Goal: Task Accomplishment & Management: Manage account settings

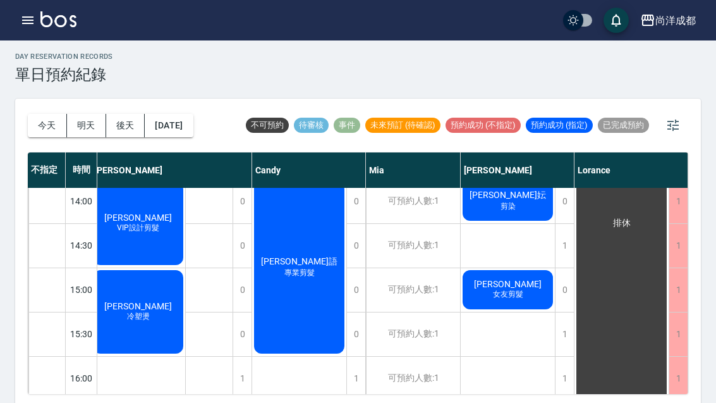
scroll to position [362, 6]
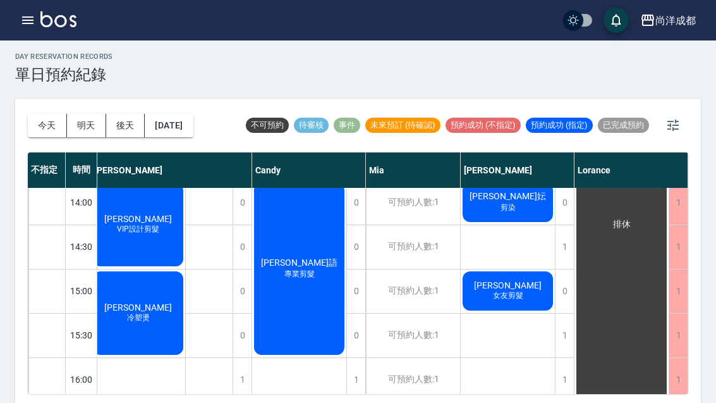
click at [563, 247] on div "1" at bounding box center [564, 247] width 19 height 44
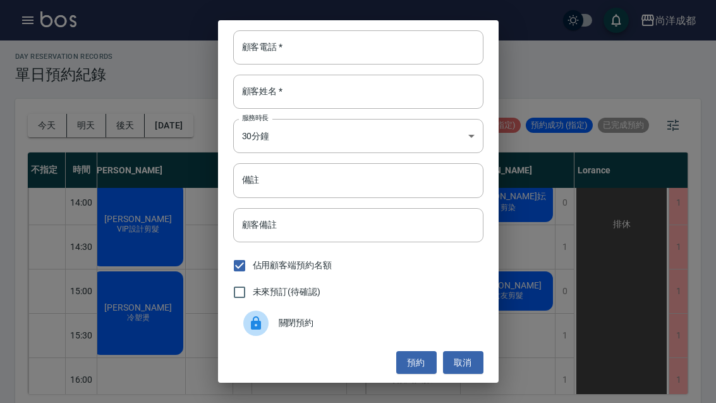
click at [321, 49] on input "顧客電話   *" at bounding box center [358, 47] width 250 height 34
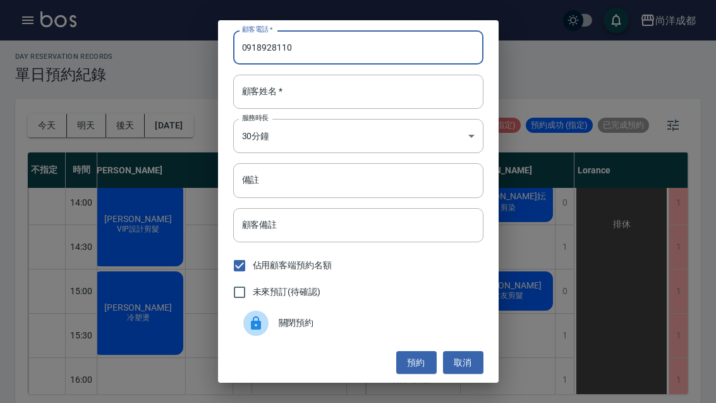
type input "0918928110"
click at [397, 92] on input "顧客姓名   *" at bounding box center [358, 92] width 250 height 34
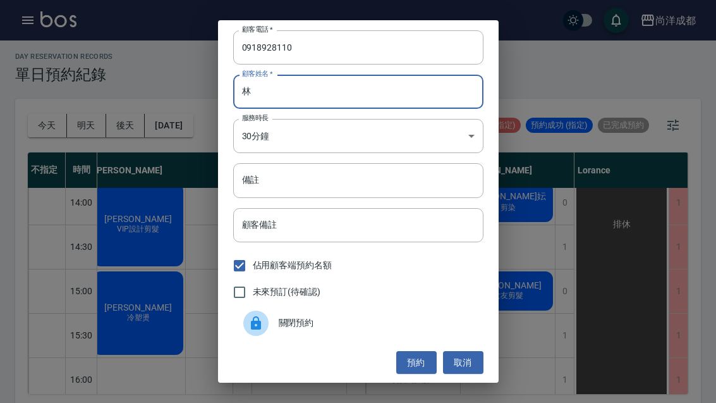
type input "林"
click at [351, 174] on input "備註" at bounding box center [358, 180] width 250 height 34
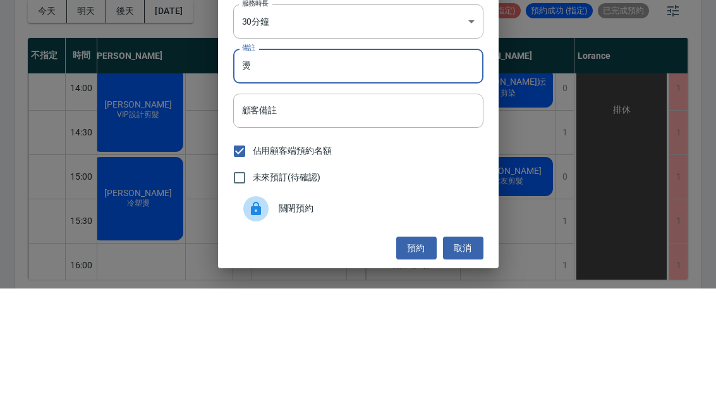
scroll to position [44, 0]
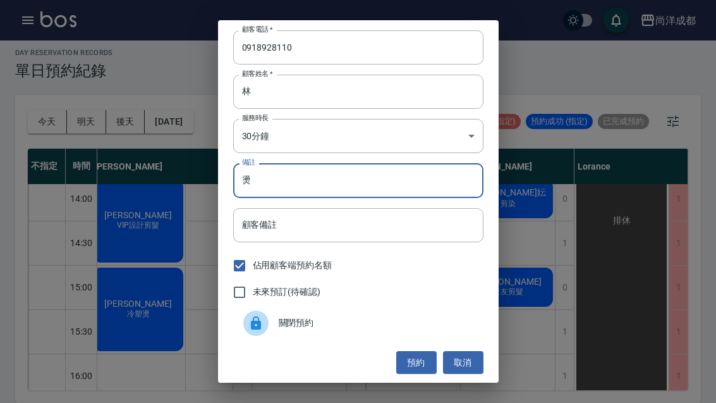
type input "燙"
click at [420, 366] on button "預約" at bounding box center [416, 362] width 40 height 23
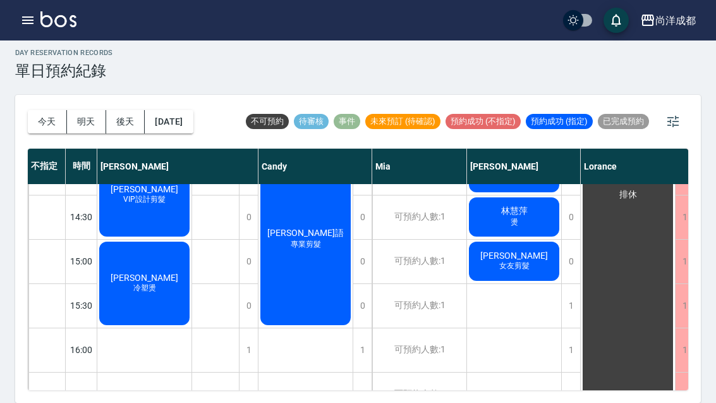
scroll to position [422, -1]
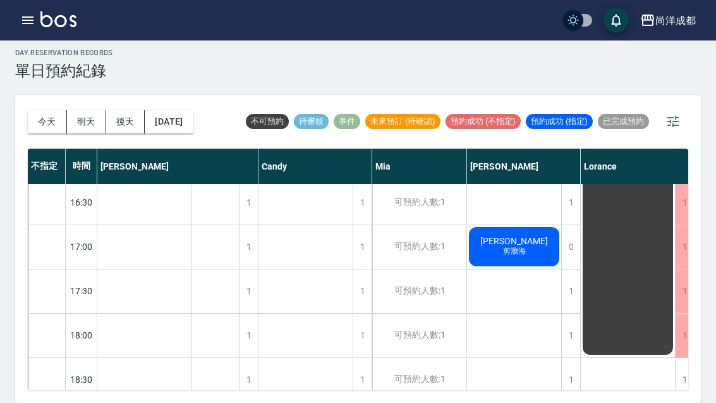
click at [49, 110] on button "今天" at bounding box center [47, 121] width 39 height 23
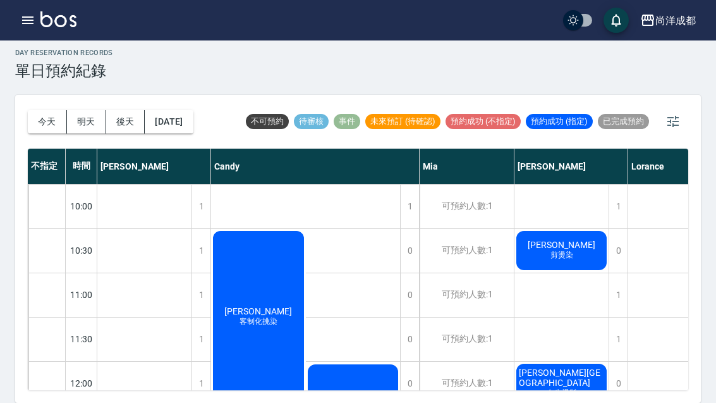
scroll to position [0, 0]
click at [42, 110] on button "今天" at bounding box center [47, 121] width 39 height 23
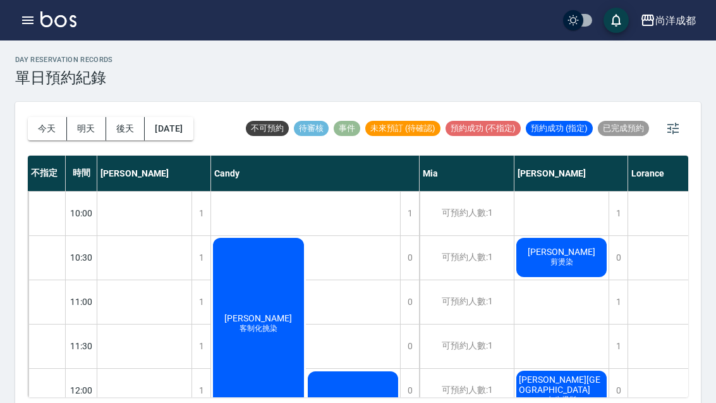
click at [36, 117] on button "今天" at bounding box center [47, 128] width 39 height 23
click at [36, 116] on div "今天 明天 後天 2025/08/16" at bounding box center [111, 129] width 166 height 54
click at [40, 130] on button "今天" at bounding box center [47, 128] width 39 height 23
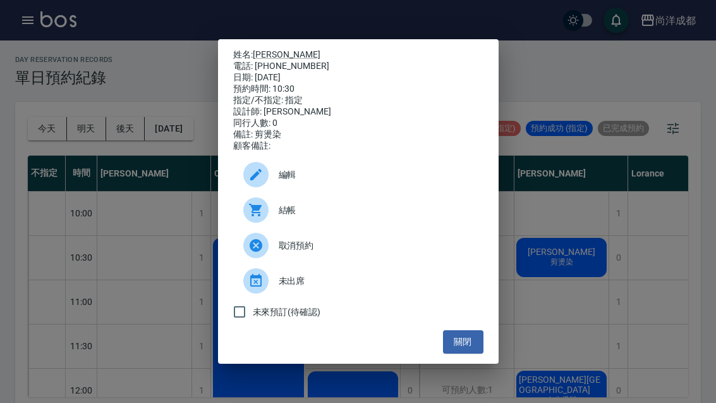
click at [278, 49] on link "陳怡芝" at bounding box center [287, 54] width 68 height 10
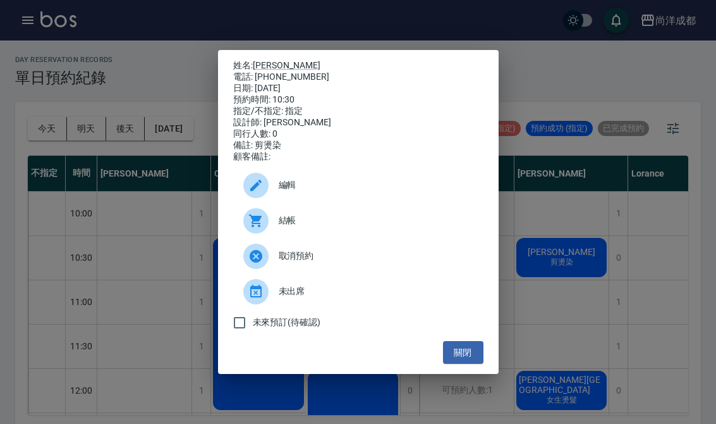
click at [558, 384] on div "姓名: 陳怡芝 電話: 0932314813 日期: 2025/08/16 預約時間: 10:30 指定/不指定: 指定 設計師: Benny 同行人數: 0…" at bounding box center [358, 212] width 716 height 424
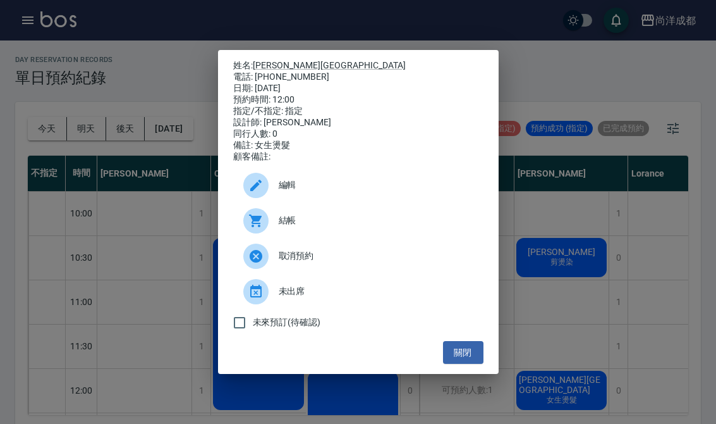
click at [269, 60] on link "[PERSON_NAME][GEOGRAPHIC_DATA]" at bounding box center [329, 65] width 153 height 10
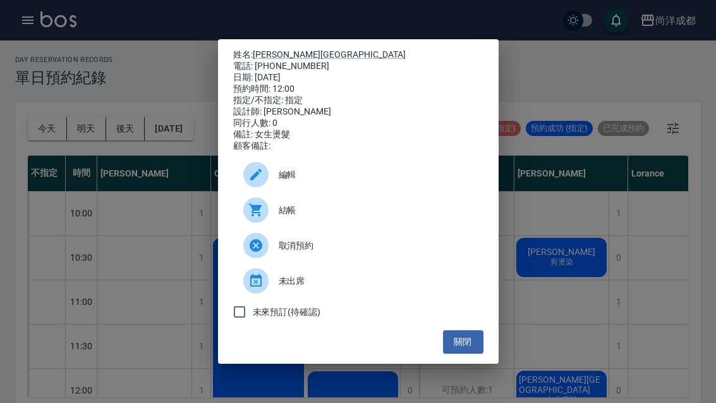
click at [574, 348] on div "姓名: 姚芊町 電話: 0982707207 日期: 2025/08/16 預約時間: 12:00 指定/不指定: 指定 設計師: Benny 同行人數: 0…" at bounding box center [358, 201] width 716 height 403
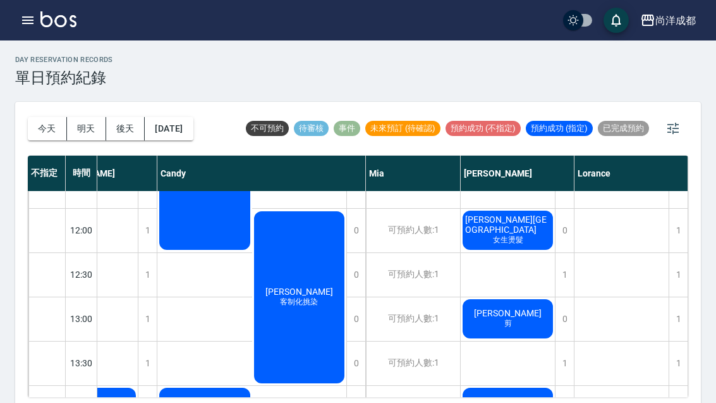
scroll to position [171, 51]
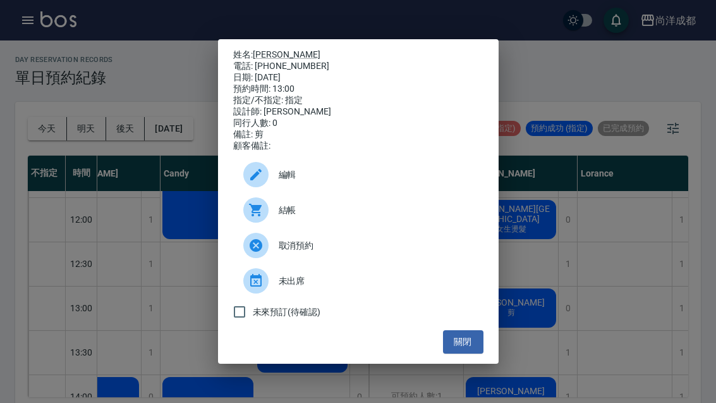
click at [104, 278] on div "姓名: 江宥達 電話: 0922283931 日期: 2025/08/16 預約時間: 13:00 指定/不指定: 指定 設計師: Benny 同行人數: 0…" at bounding box center [358, 201] width 716 height 403
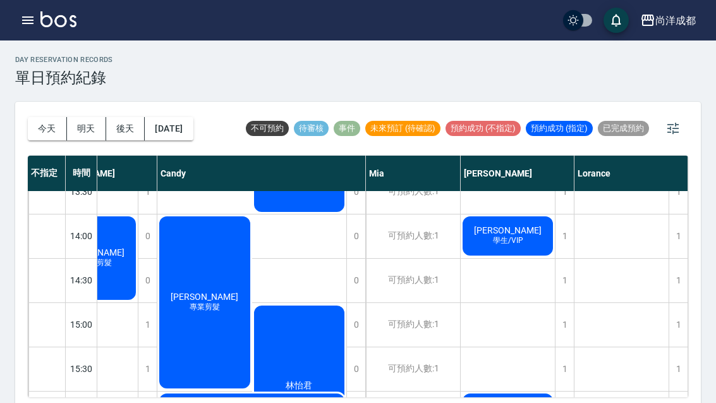
scroll to position [332, 54]
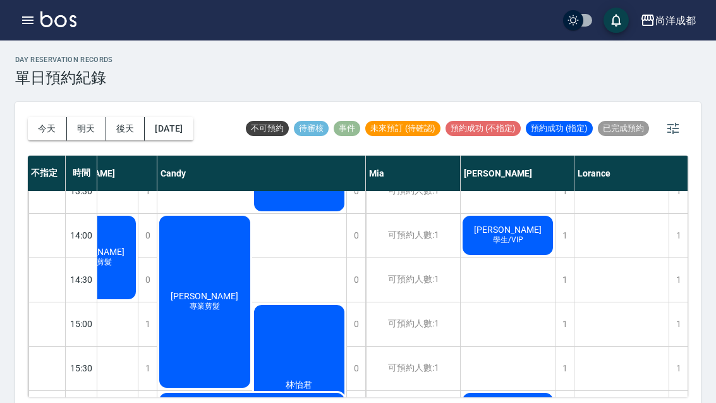
click at [127, 247] on span "鄧慧茹" at bounding box center [90, 252] width 73 height 10
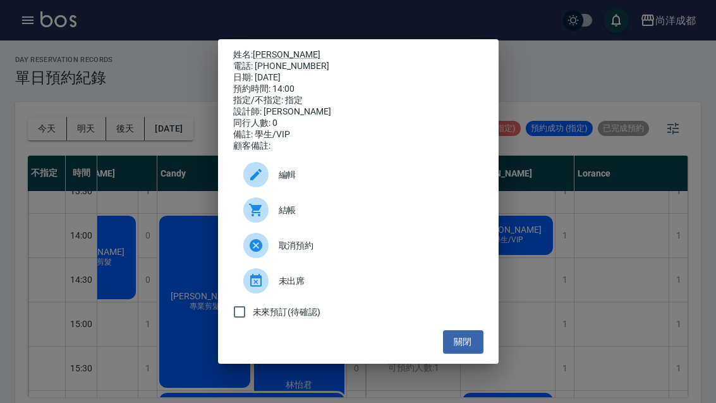
click at [267, 49] on link "鄧慧茹" at bounding box center [287, 54] width 68 height 10
click at [461, 343] on button "關閉" at bounding box center [463, 341] width 40 height 23
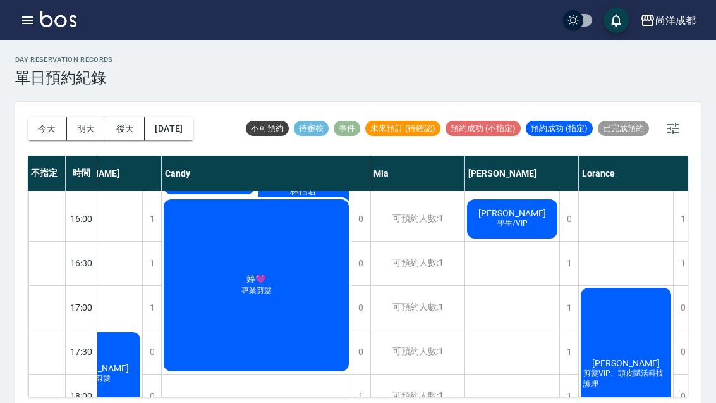
scroll to position [525, 49]
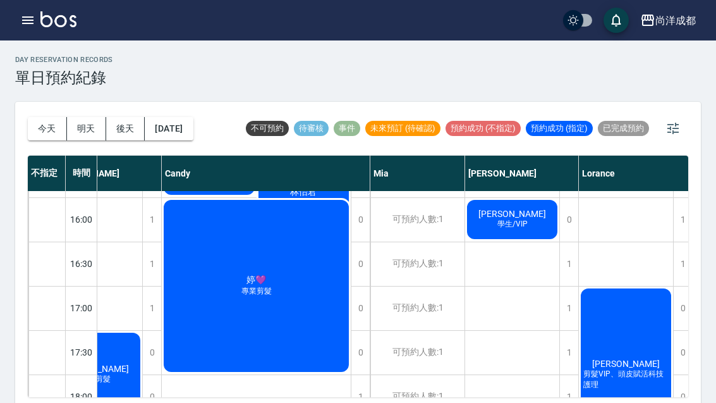
click at [131, 64] on span "吳美玲" at bounding box center [95, 59] width 73 height 10
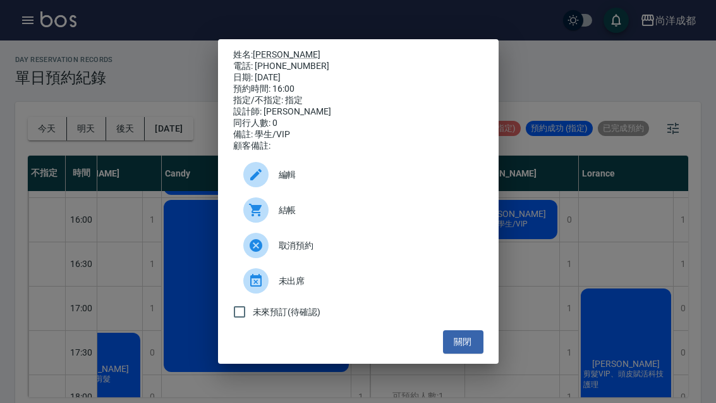
click at [461, 343] on button "關閉" at bounding box center [463, 341] width 40 height 23
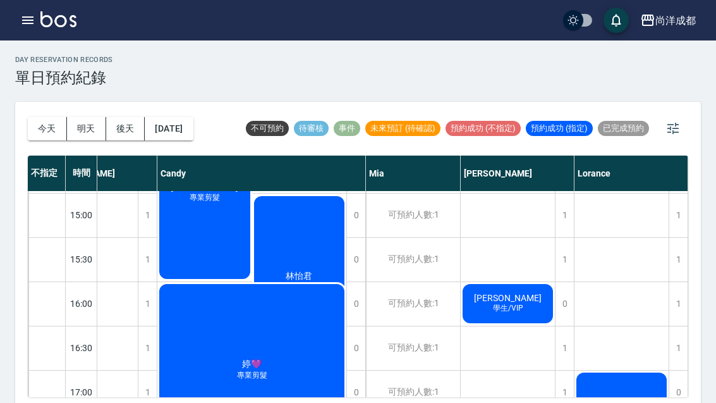
scroll to position [0, 0]
click at [45, 139] on button "今天" at bounding box center [47, 128] width 39 height 23
click at [47, 141] on div "今天 明天 後天 2025/08/16" at bounding box center [111, 129] width 166 height 54
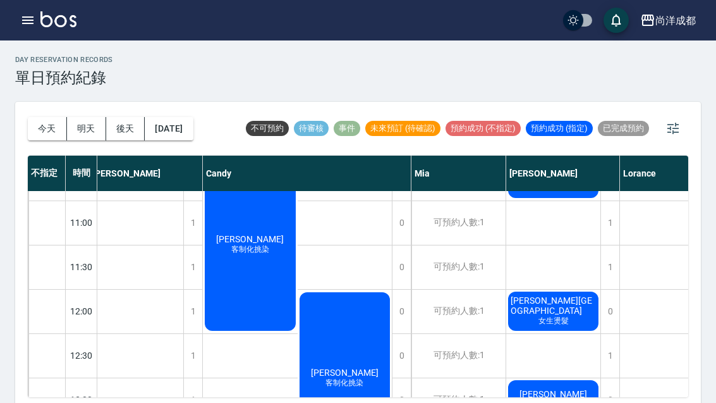
scroll to position [80, 9]
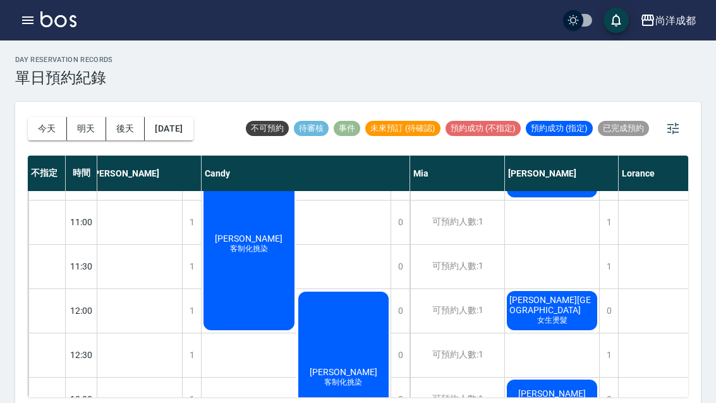
click at [42, 128] on button "今天" at bounding box center [47, 128] width 39 height 23
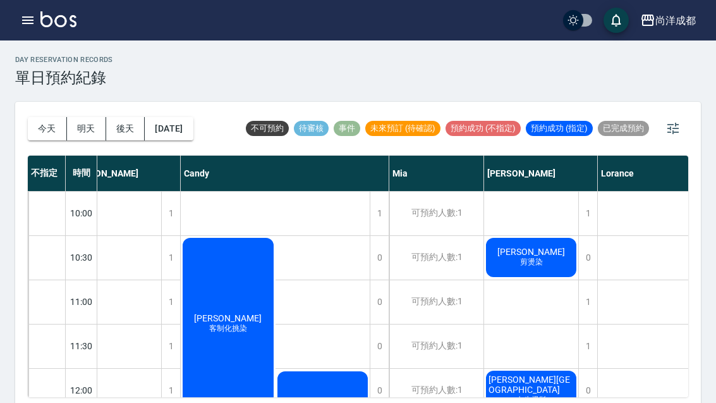
scroll to position [0, 32]
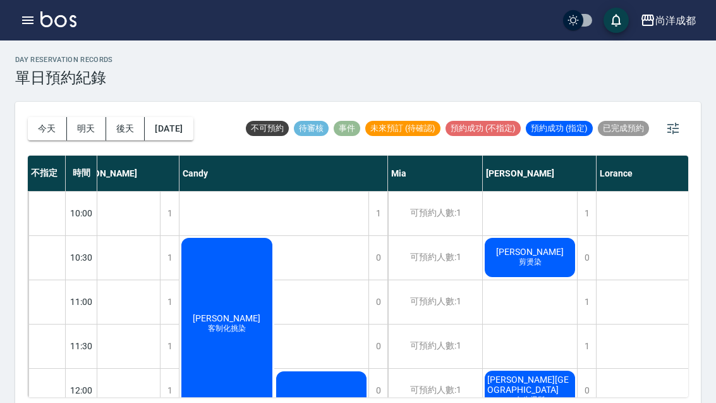
click at [56, 125] on button "今天" at bounding box center [47, 128] width 39 height 23
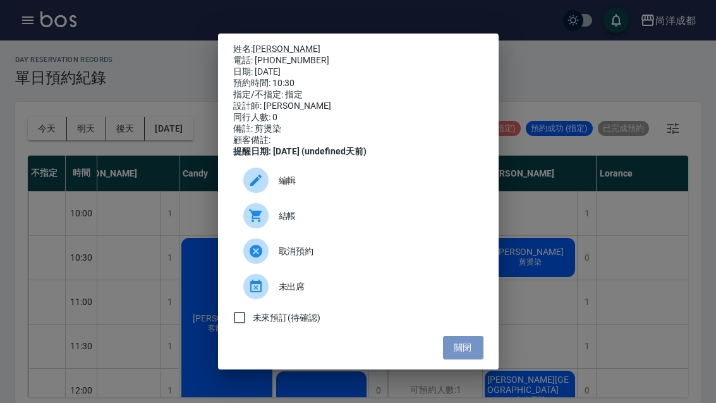
click at [455, 359] on button "關閉" at bounding box center [463, 347] width 40 height 23
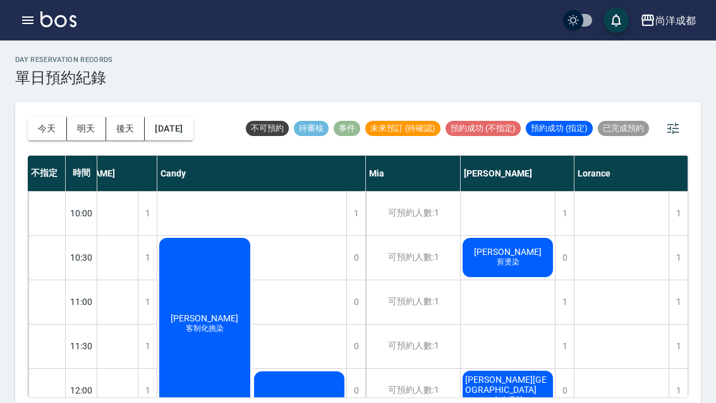
scroll to position [0, 54]
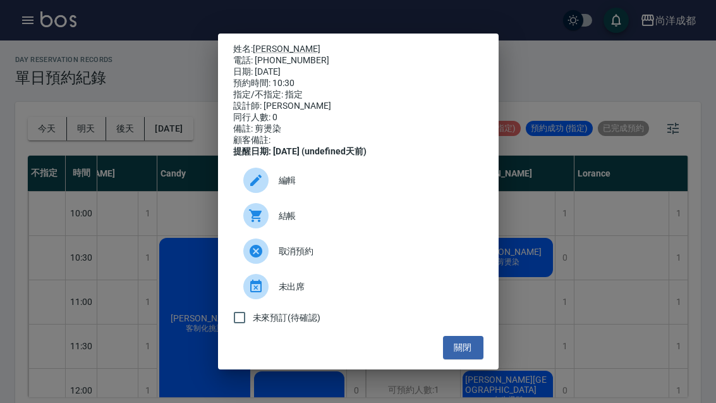
click at [466, 359] on button "關閉" at bounding box center [463, 347] width 40 height 23
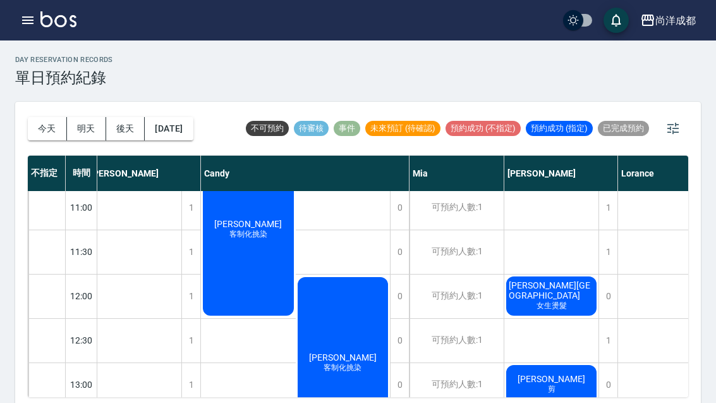
scroll to position [112, 20]
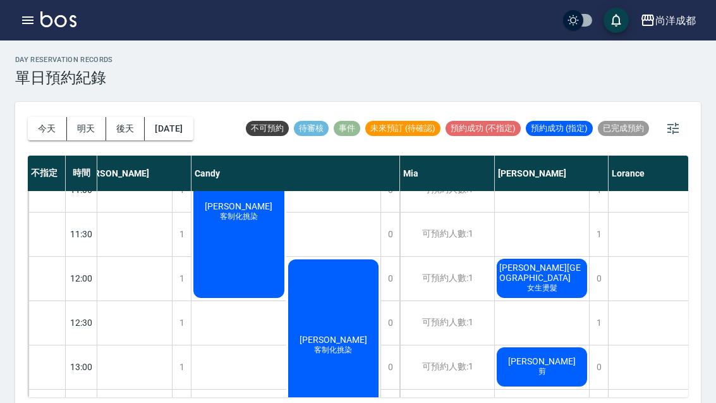
click at [463, 326] on div "可預約人數:1" at bounding box center [447, 323] width 94 height 44
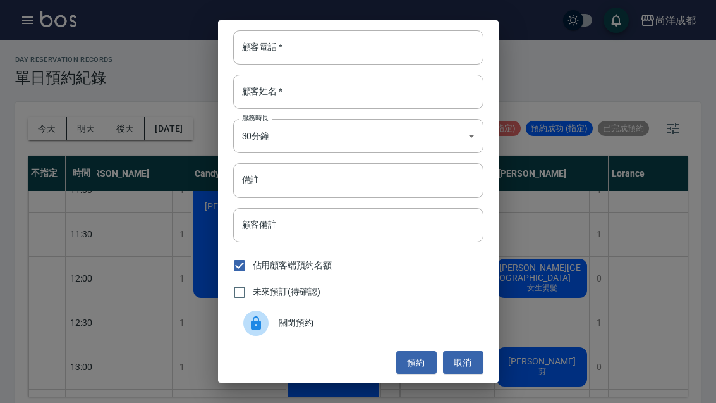
click at [395, 49] on input "顧客電話   *" at bounding box center [358, 47] width 250 height 34
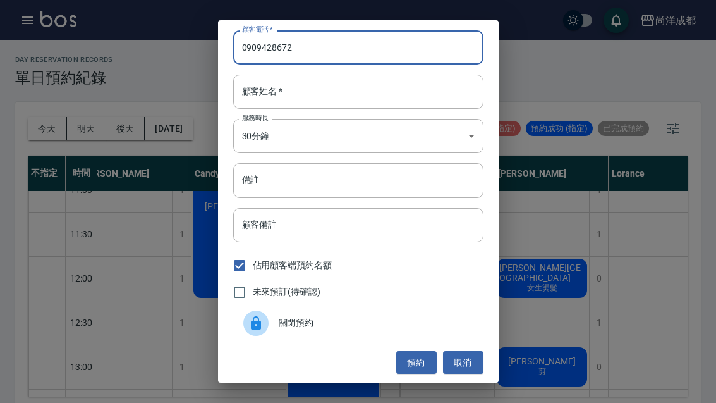
type input "0909428672"
click at [410, 92] on input "顧客姓名   *" at bounding box center [358, 92] width 250 height 34
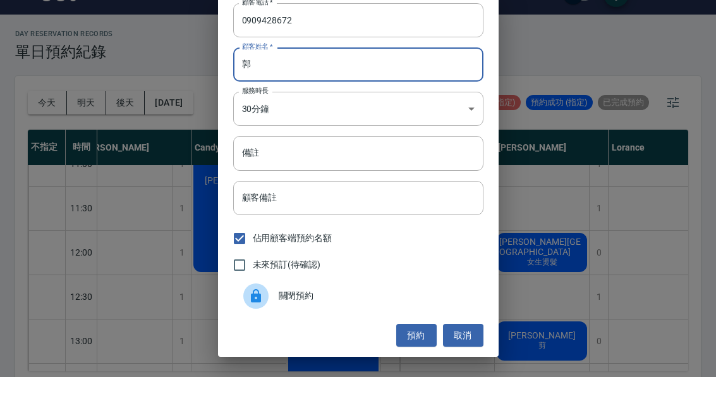
scroll to position [1, 0]
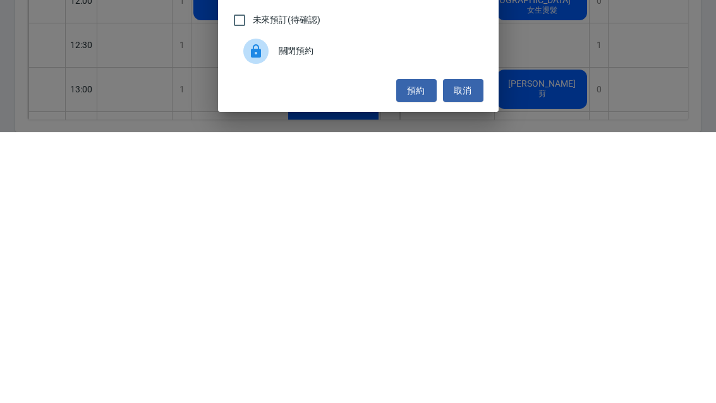
type input "郭"
click at [416, 350] on button "預約" at bounding box center [416, 361] width 40 height 23
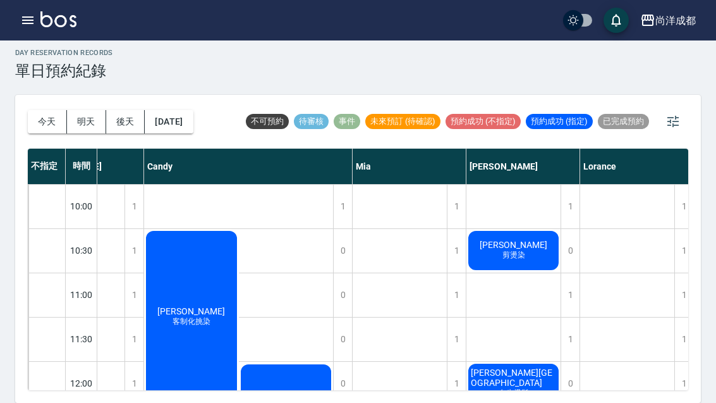
scroll to position [0, 68]
click at [82, 110] on button "明天" at bounding box center [86, 121] width 39 height 23
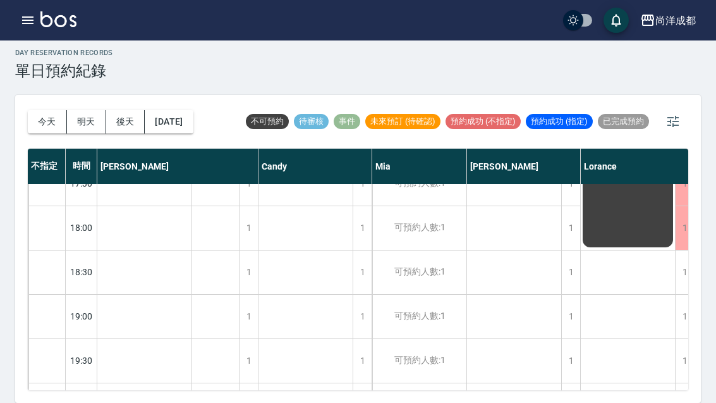
scroll to position [687, 0]
click at [80, 110] on button "明天" at bounding box center [86, 121] width 39 height 23
click at [83, 110] on button "明天" at bounding box center [86, 121] width 39 height 23
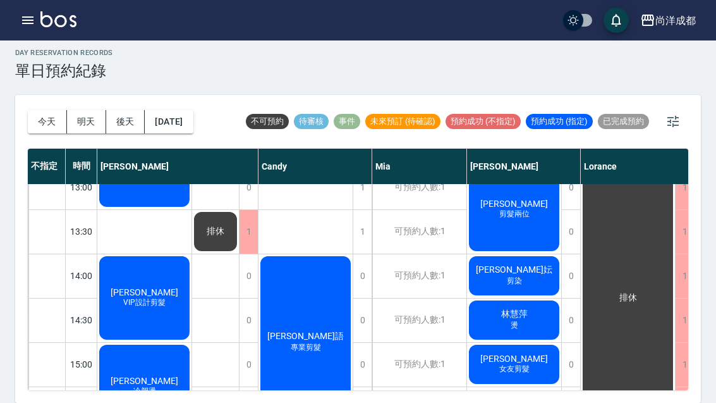
scroll to position [321, -1]
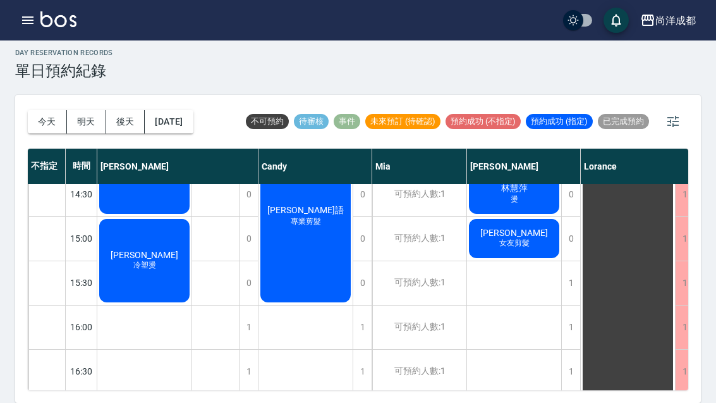
click at [48, 110] on button "今天" at bounding box center [47, 121] width 39 height 23
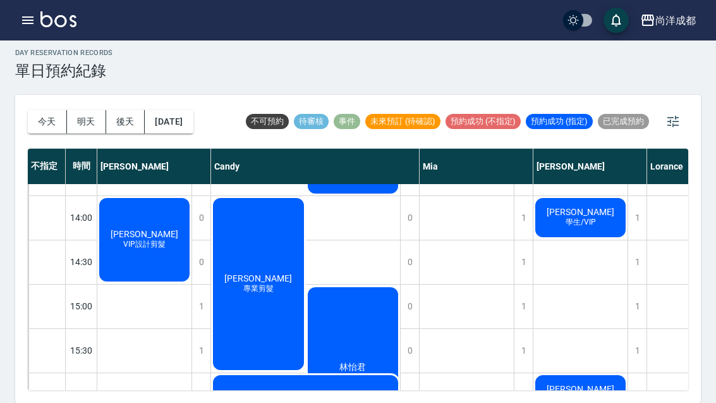
scroll to position [361, -1]
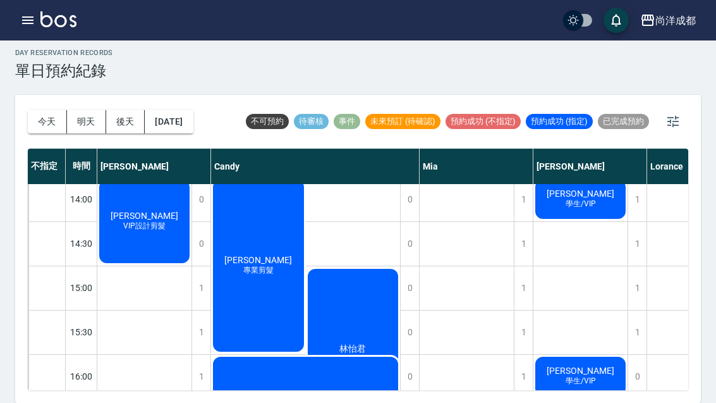
click at [87, 110] on button "明天" at bounding box center [86, 121] width 39 height 23
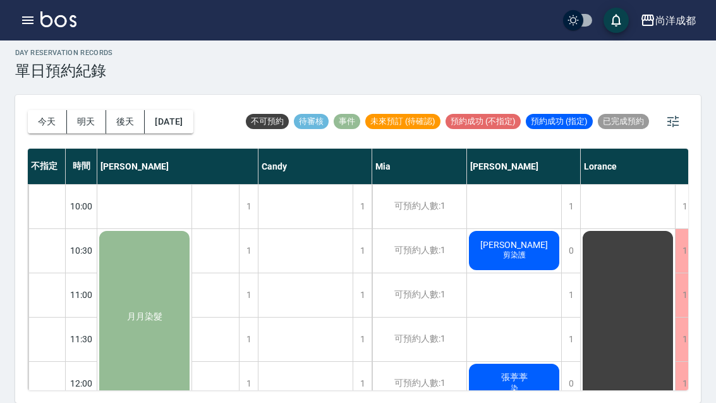
scroll to position [-1, 0]
click at [44, 110] on button "今天" at bounding box center [47, 121] width 39 height 23
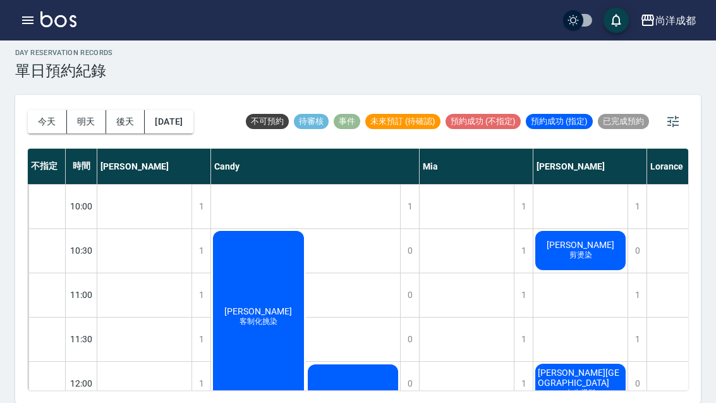
click at [86, 110] on button "明天" at bounding box center [86, 121] width 39 height 23
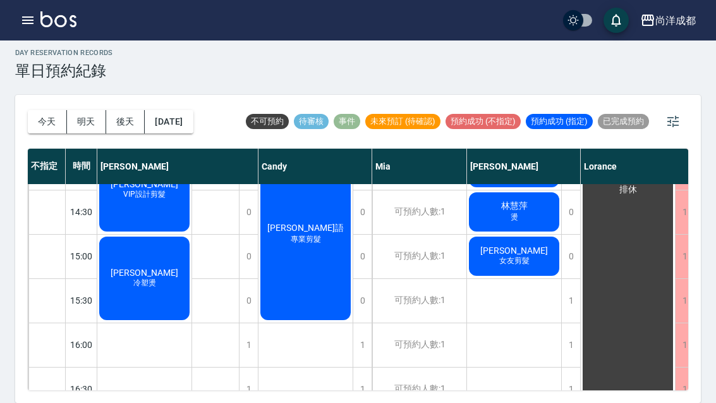
scroll to position [283, -1]
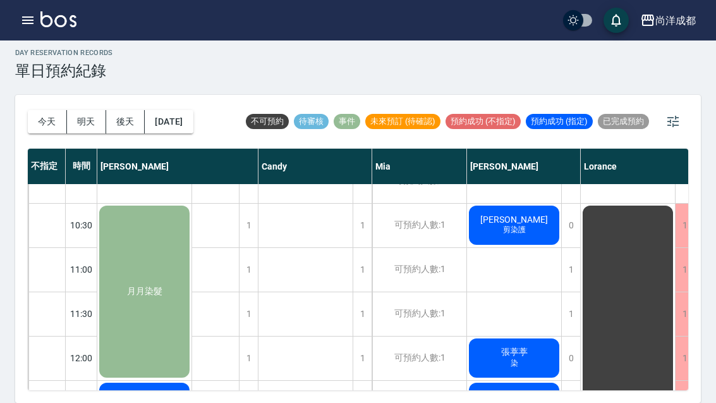
click at [71, 110] on button "明天" at bounding box center [86, 121] width 39 height 23
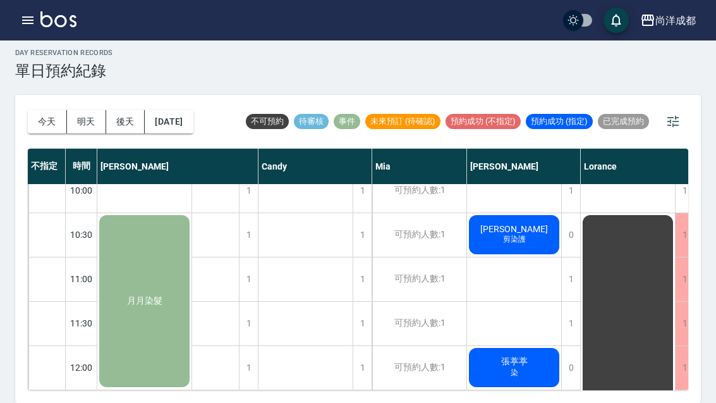
click at [71, 110] on button "明天" at bounding box center [86, 121] width 39 height 23
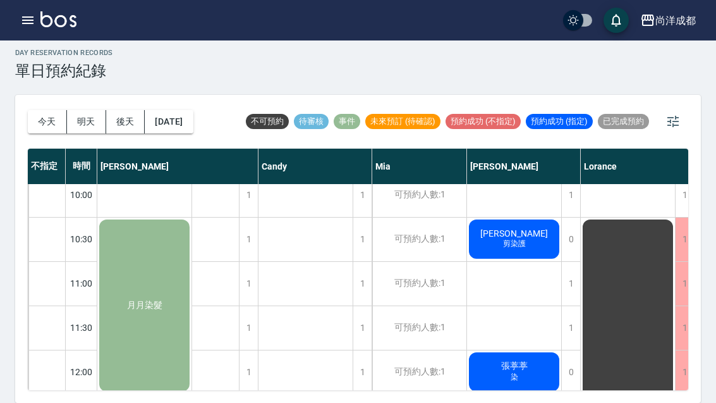
click at [72, 110] on button "明天" at bounding box center [86, 121] width 39 height 23
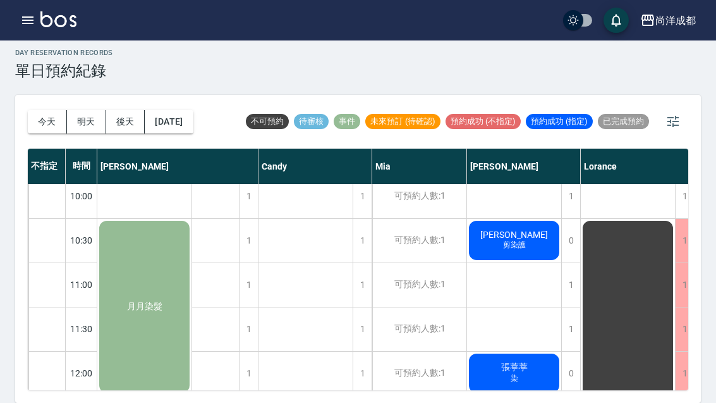
click at [72, 110] on button "明天" at bounding box center [86, 121] width 39 height 23
click at [87, 110] on button "明天" at bounding box center [86, 121] width 39 height 23
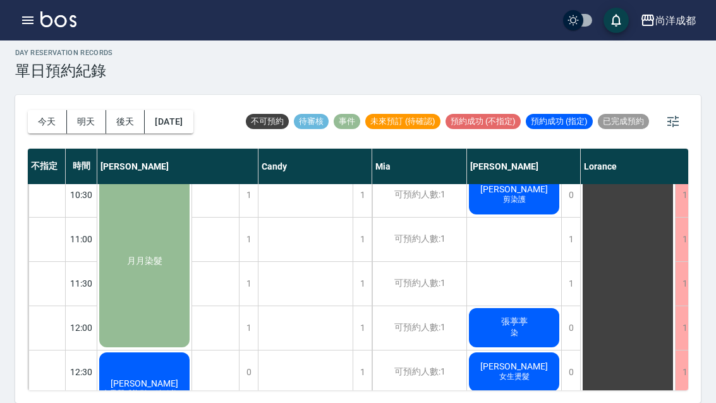
scroll to position [52, 0]
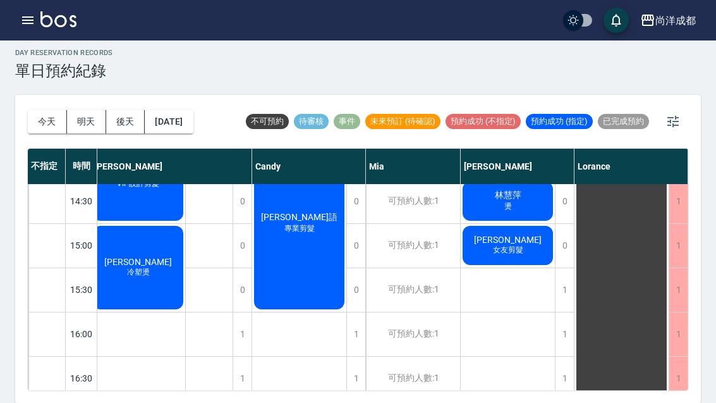
click at [124, 110] on button "後天" at bounding box center [125, 121] width 39 height 23
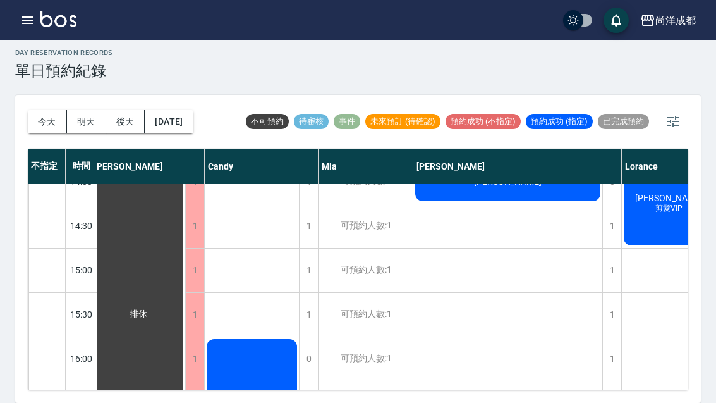
scroll to position [377, 6]
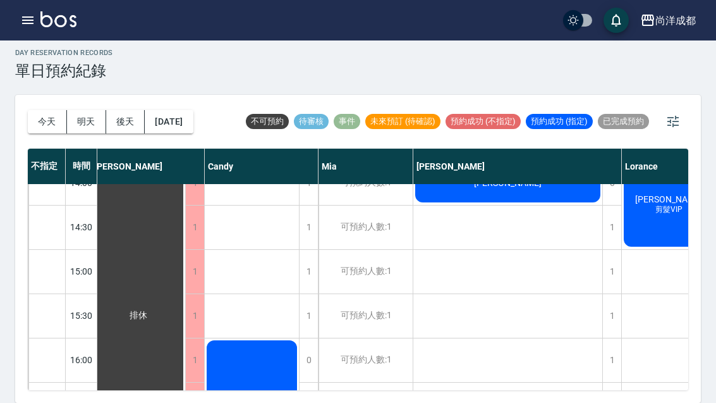
click at [171, 110] on button "2025/08/18" at bounding box center [169, 121] width 48 height 23
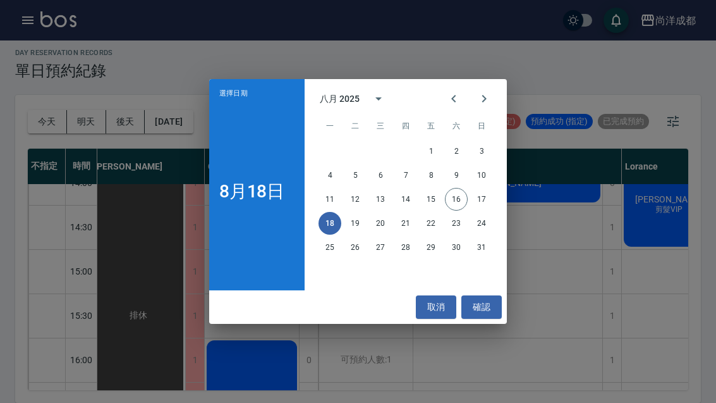
click at [622, 204] on div "選擇日期 8月18日 八月 2025 一 二 三 四 五 六 日 1 2 3 4 5 6 7 8 9 10 11 12 13 14 15 16 17 18 1…" at bounding box center [358, 201] width 716 height 403
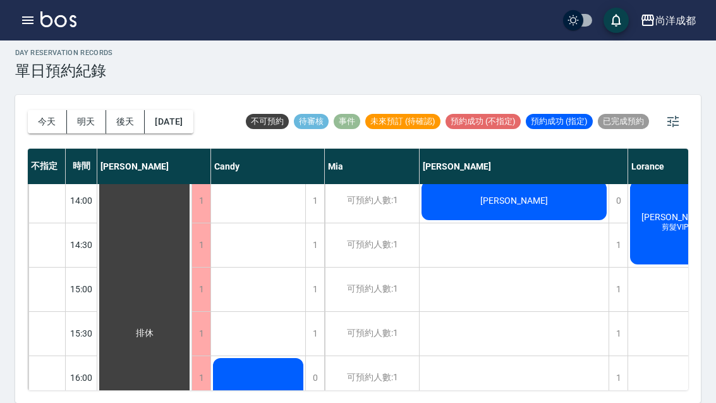
scroll to position [386, -1]
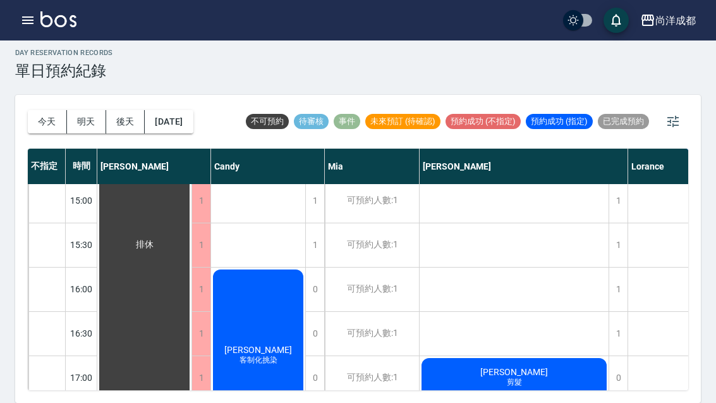
click at [42, 110] on button "今天" at bounding box center [47, 121] width 39 height 23
click at [42, 87] on div at bounding box center [358, 201] width 716 height 403
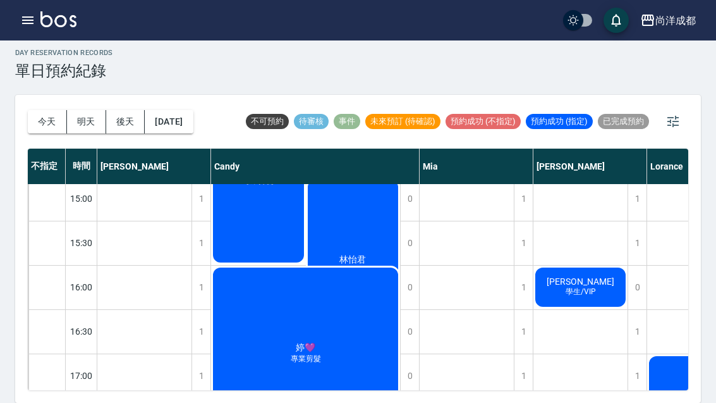
click at [43, 110] on button "今天" at bounding box center [47, 121] width 39 height 23
click at [46, 97] on div "今天 明天 後天 2025/08/16" at bounding box center [111, 122] width 166 height 54
click at [48, 110] on button "今天" at bounding box center [47, 121] width 39 height 23
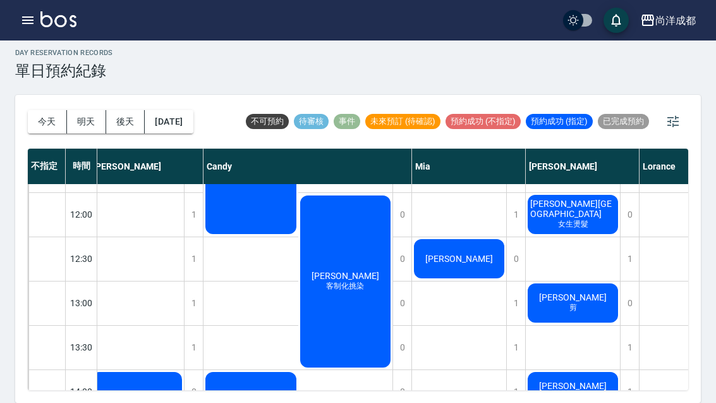
scroll to position [169, 8]
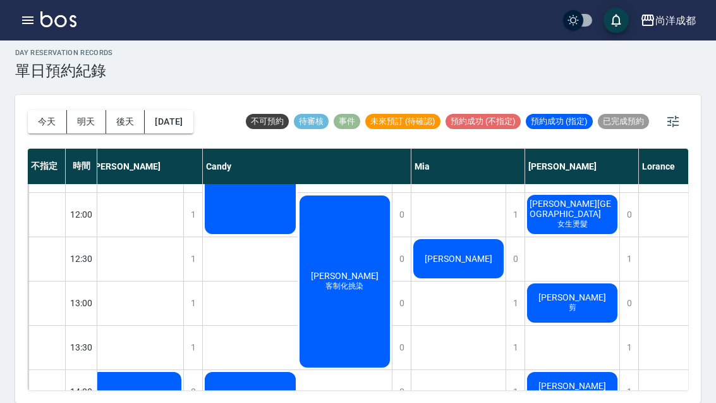
click at [341, 283] on div "郭玲玲 客制化挑染" at bounding box center [345, 281] width 95 height 176
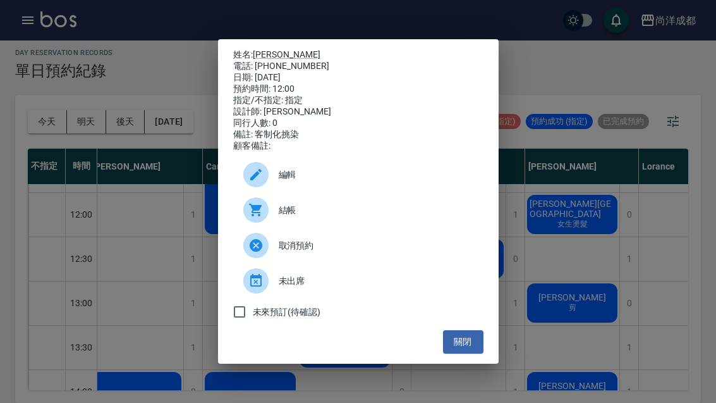
click at [458, 353] on button "關閉" at bounding box center [463, 341] width 40 height 23
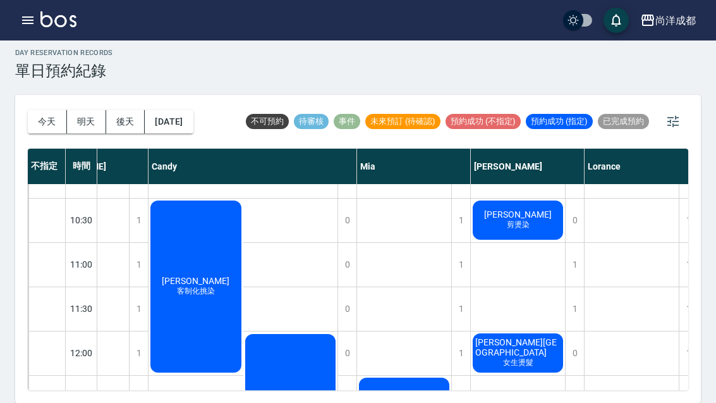
scroll to position [30, 63]
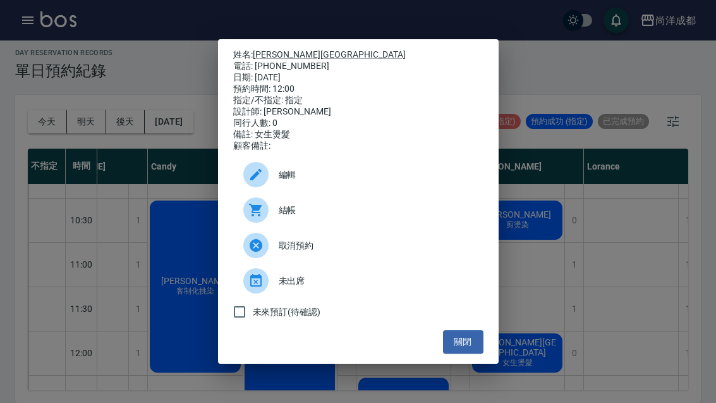
click at [472, 353] on button "關閉" at bounding box center [463, 341] width 40 height 23
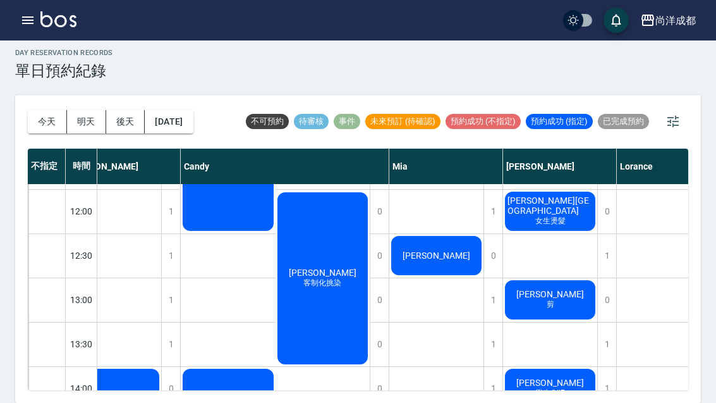
scroll to position [172, 30]
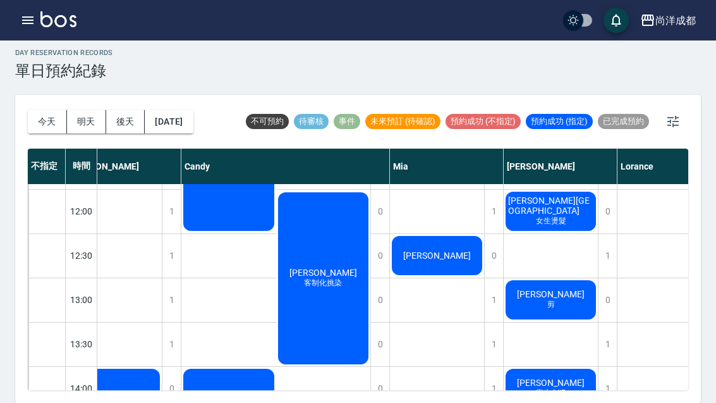
click at [90, 110] on button "明天" at bounding box center [86, 121] width 39 height 23
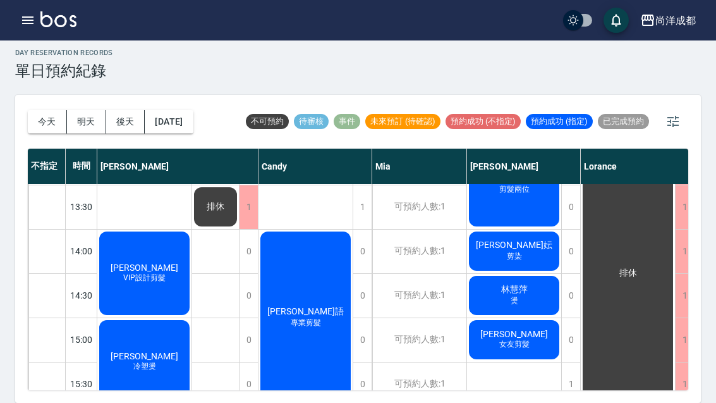
scroll to position [307, 0]
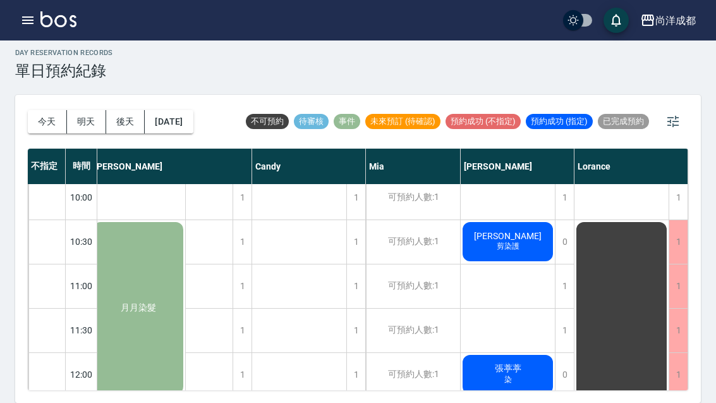
click at [52, 110] on button "今天" at bounding box center [47, 121] width 39 height 23
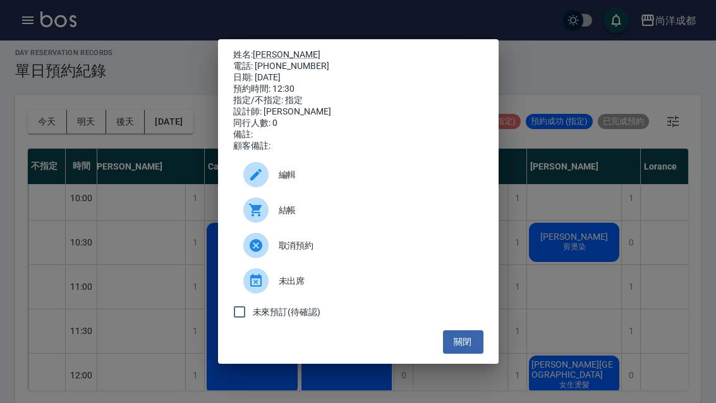
click at [461, 353] on button "關閉" at bounding box center [463, 341] width 40 height 23
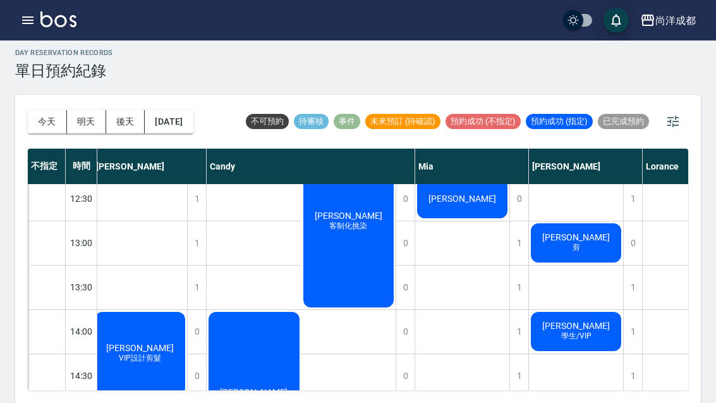
scroll to position [226, 4]
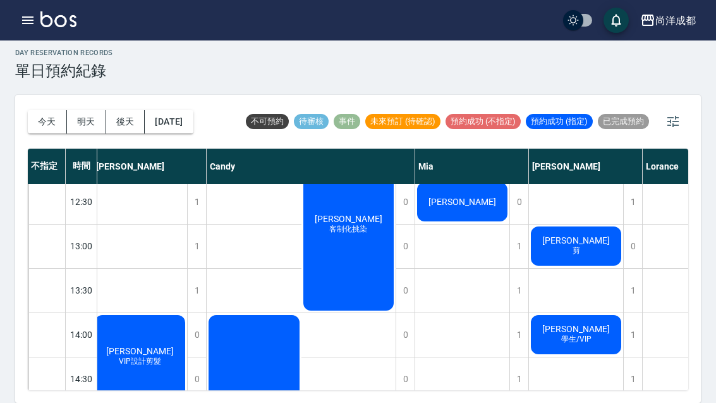
click at [176, 346] on span "江宥達" at bounding box center [140, 351] width 73 height 10
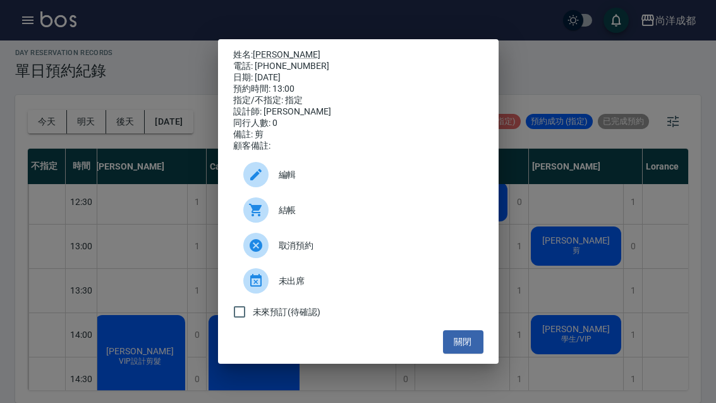
click at [291, 181] on span "編輯" at bounding box center [376, 174] width 195 height 13
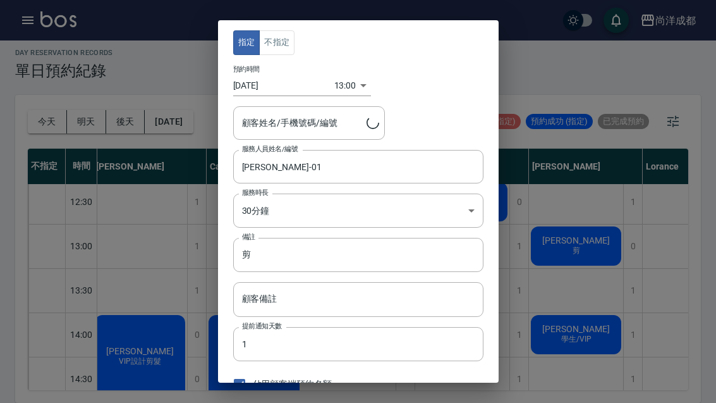
type input "江宥達/0922283931/"
click at [341, 78] on body "尚洋成都 登出 櫃檯作業 打帳單 帳單列表 營業儀表板 高階收支登錄 材料自購登錄 每日結帳 排班表 預約管理 預約管理 單日預約紀錄 單週預約紀錄 報表及分…" at bounding box center [358, 198] width 716 height 410
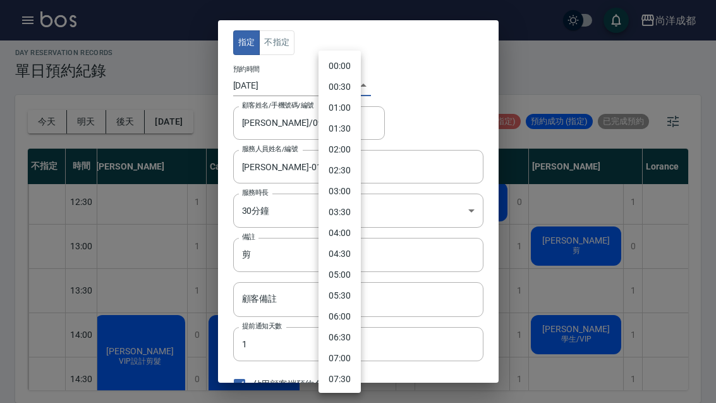
scroll to position [387, 0]
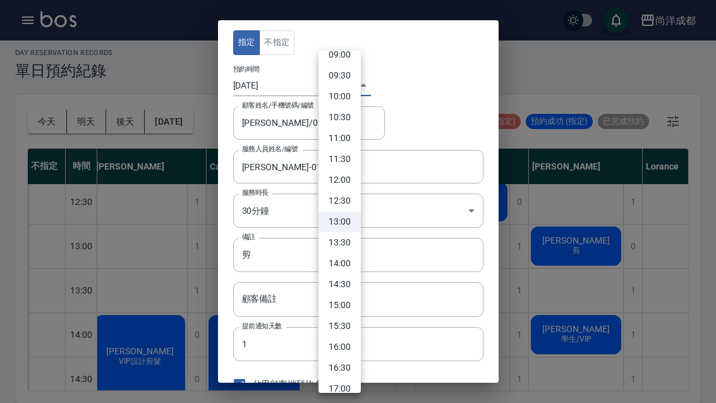
click at [345, 239] on li "13:30" at bounding box center [340, 242] width 42 height 21
type input "1755322200000"
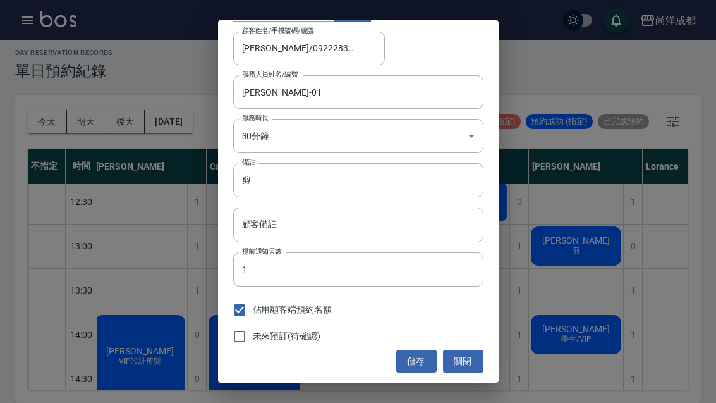
scroll to position [74, 0]
click at [413, 355] on button "儲存" at bounding box center [416, 361] width 40 height 23
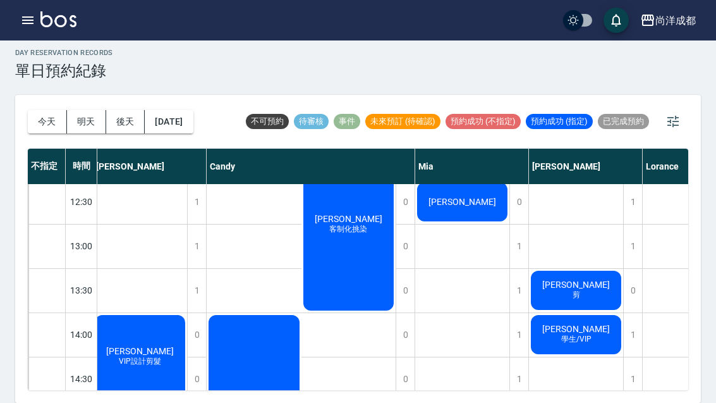
click at [704, 391] on div "day Reservation records 單日預約紀錄 今天 明天 後天 2025/08/16 不可預約 待審核 事件 未來預訂 (待確認) 預約成功 …" at bounding box center [358, 218] width 716 height 369
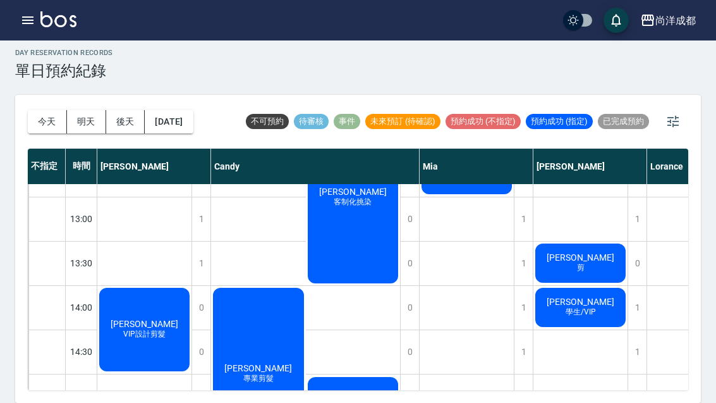
scroll to position [252, 0]
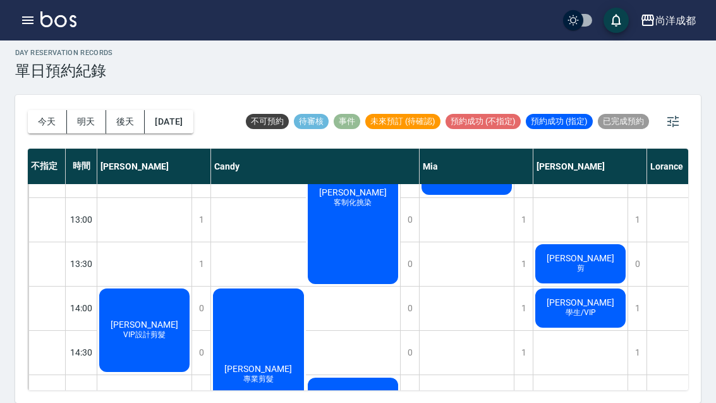
click at [44, 110] on button "今天" at bounding box center [47, 121] width 39 height 23
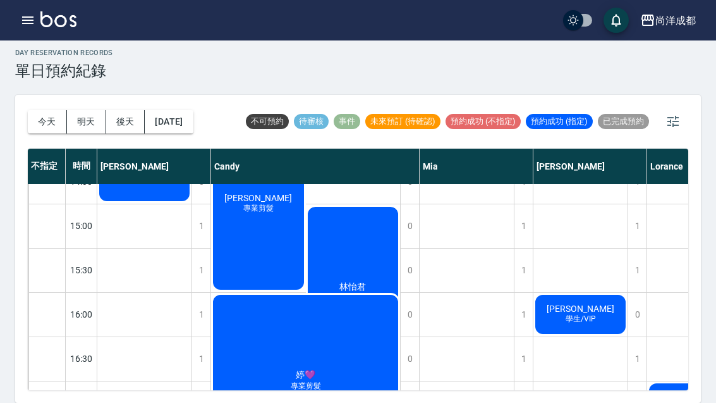
scroll to position [424, 0]
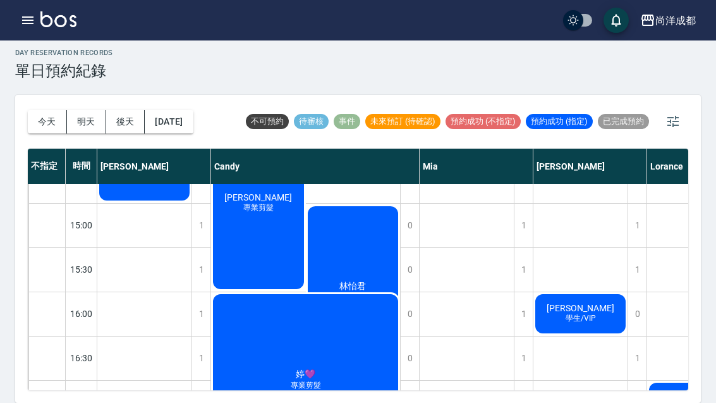
click at [193, 110] on button "2025/08/16" at bounding box center [169, 121] width 48 height 23
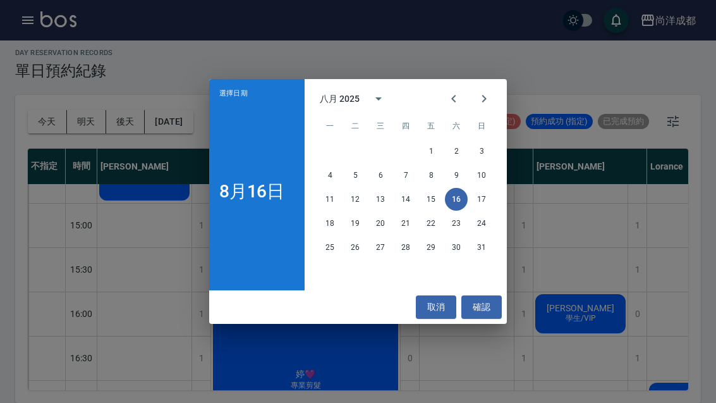
click at [374, 217] on button "20" at bounding box center [380, 223] width 23 height 23
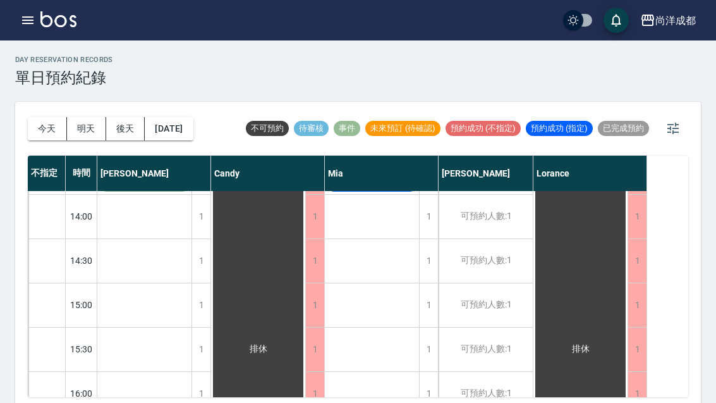
scroll to position [355, 0]
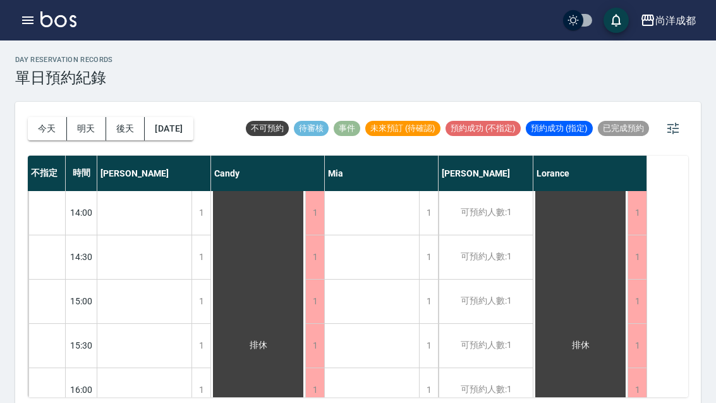
click at [494, 305] on div "可預約人數:1" at bounding box center [486, 301] width 94 height 44
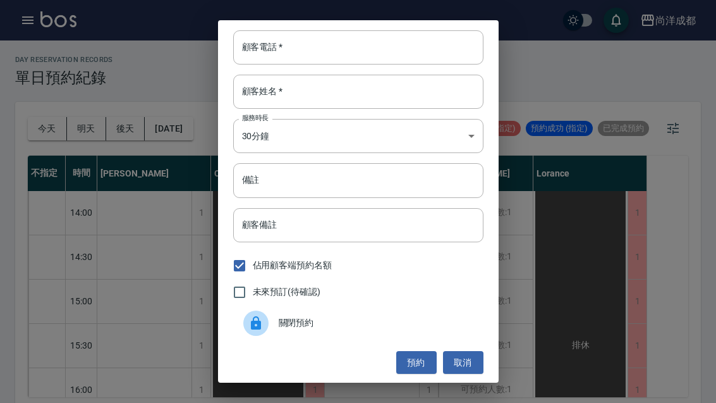
click at [341, 44] on input "顧客電話   *" at bounding box center [358, 47] width 250 height 34
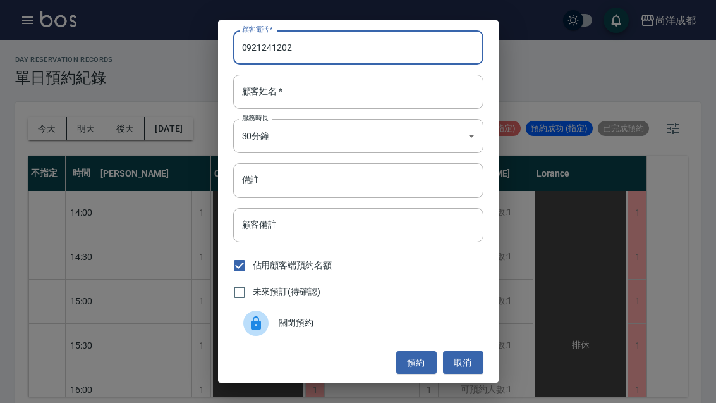
type input "0921241202"
click at [293, 86] on input "顧客姓名   *" at bounding box center [358, 92] width 250 height 34
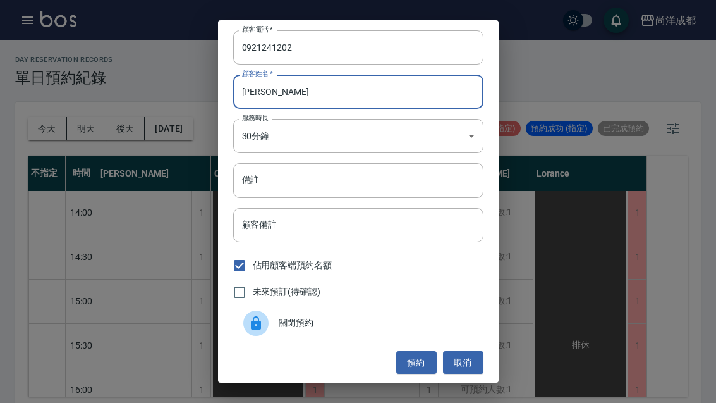
type input "楊"
click at [310, 182] on input "備註" at bounding box center [358, 180] width 250 height 34
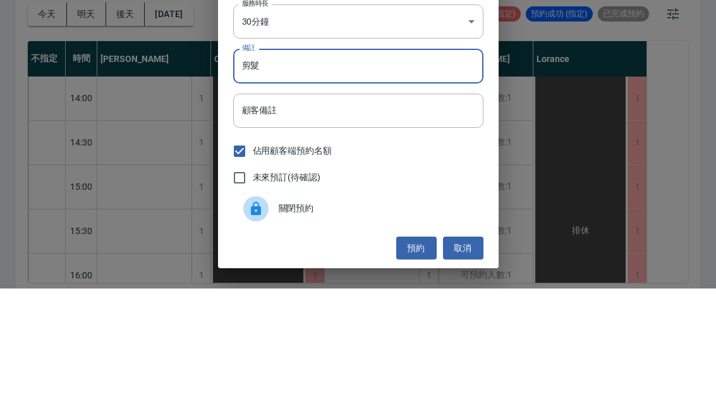
scroll to position [44, 0]
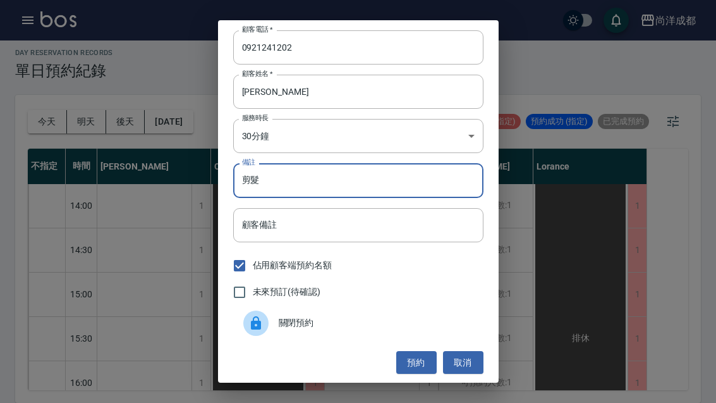
type input "剪髮"
click at [411, 365] on button "預約" at bounding box center [416, 362] width 40 height 23
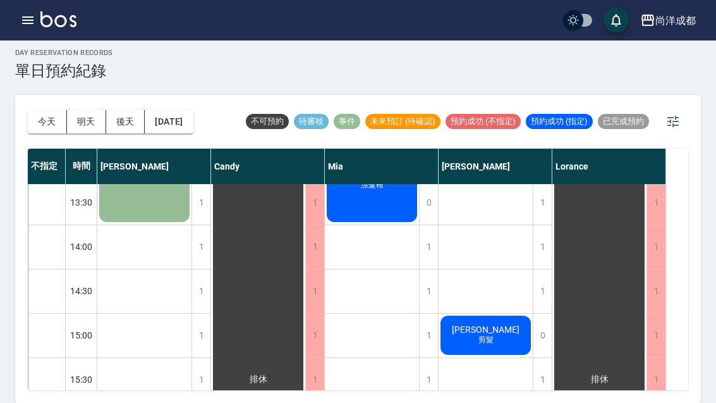
scroll to position [302, 0]
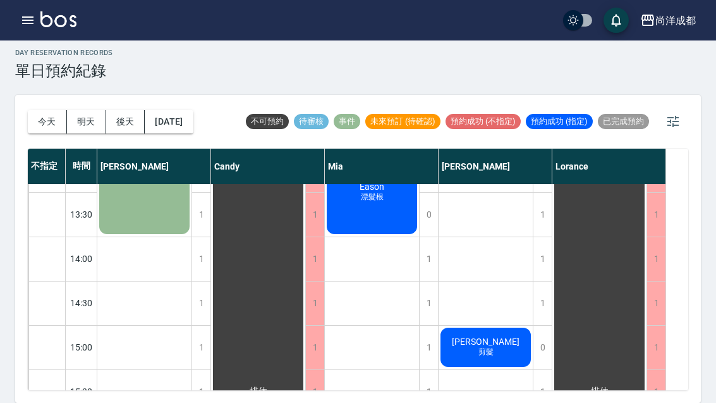
click at [170, 110] on button "2025/08/20" at bounding box center [169, 121] width 48 height 23
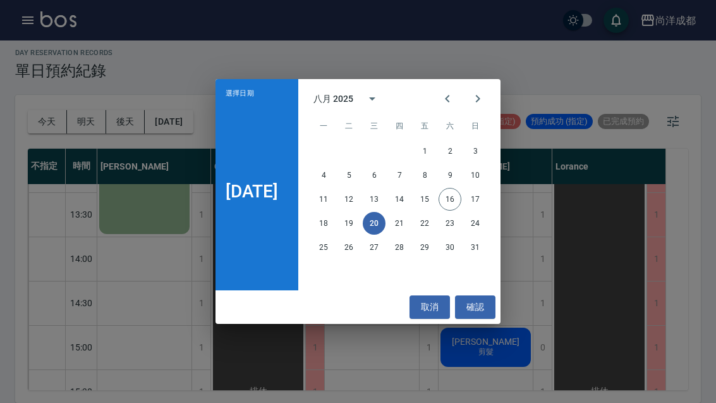
click at [427, 308] on button "取消" at bounding box center [430, 306] width 40 height 23
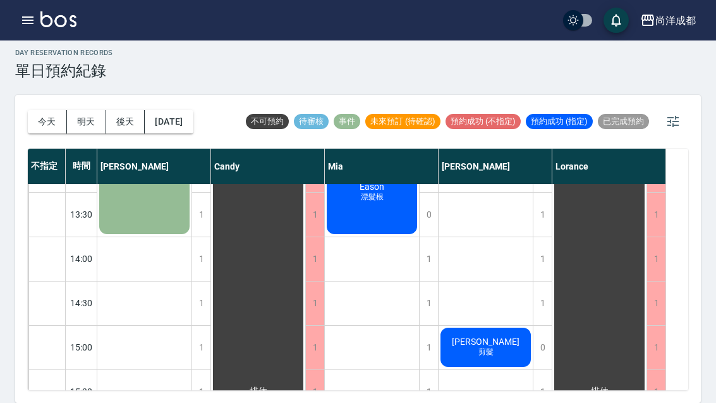
click at [44, 110] on button "今天" at bounding box center [47, 121] width 39 height 23
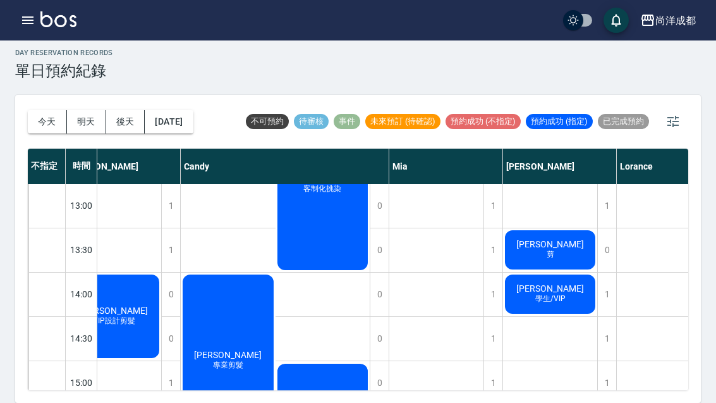
scroll to position [272, 35]
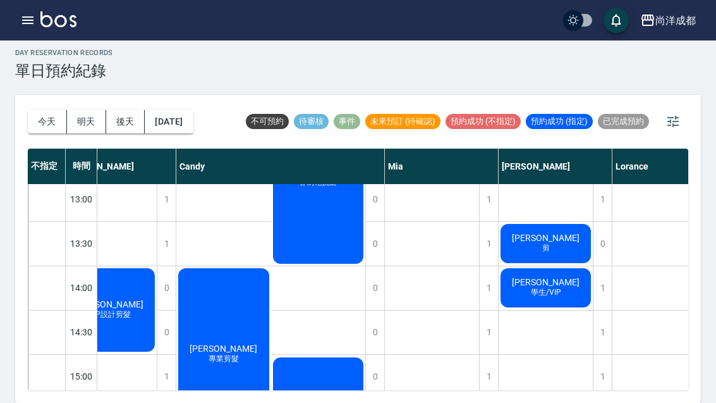
click at [157, 266] on div "江宥達 剪" at bounding box center [110, 309] width 94 height 87
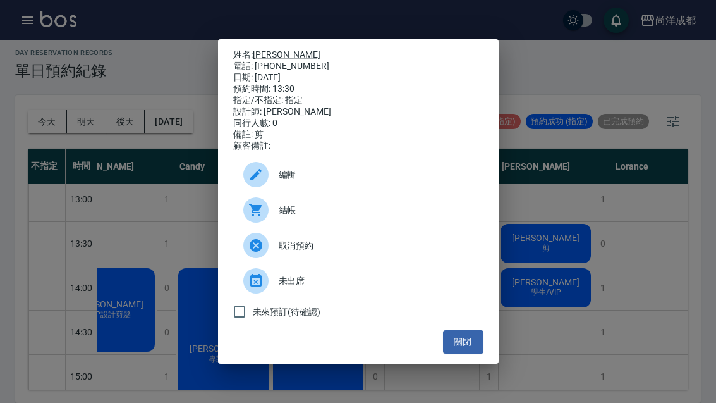
click at [618, 262] on div "姓名: 江宥達 電話: 0922283931 日期: 2025/08/16 預約時間: 13:30 指定/不指定: 指定 設計師: Benny 同行人數: 0…" at bounding box center [358, 201] width 716 height 403
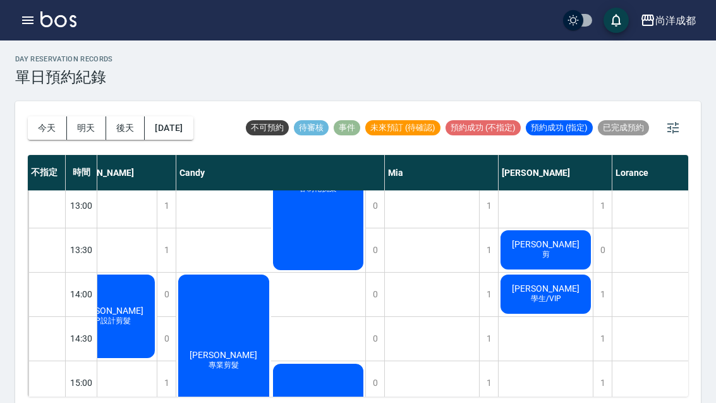
scroll to position [0, 0]
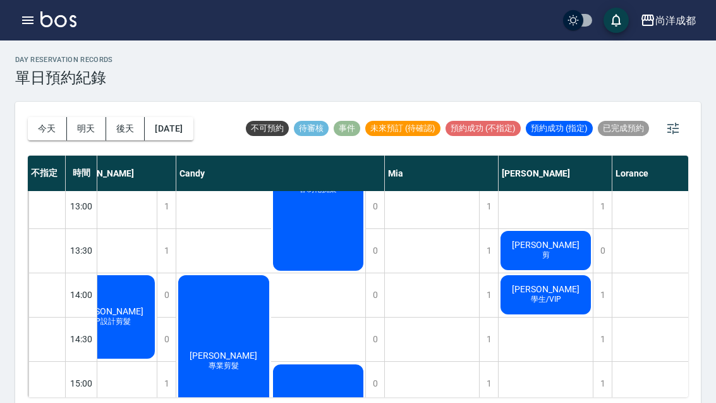
click at [177, 117] on button "2025/08/16" at bounding box center [169, 128] width 48 height 23
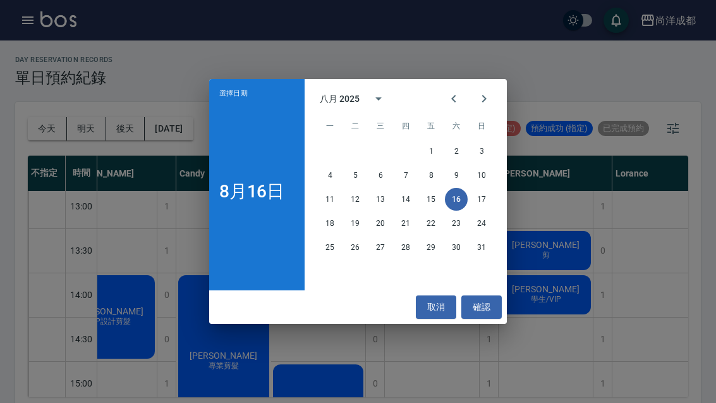
click at [174, 114] on div "選擇日期 8月16日 八月 2025 一 二 三 四 五 六 日 1 2 3 4 5 6 7 8 9 10 11 12 13 14 15 16 17 18 1…" at bounding box center [358, 201] width 716 height 403
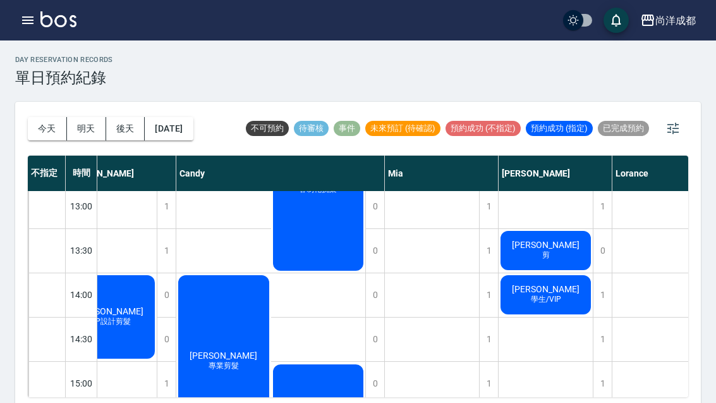
click at [185, 126] on button "2025/08/16" at bounding box center [169, 128] width 48 height 23
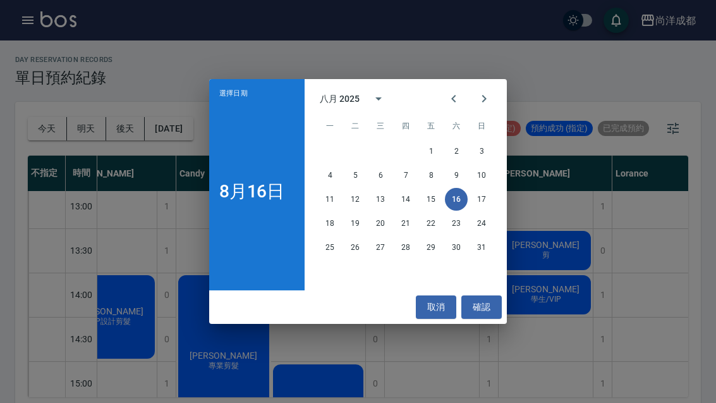
click at [412, 228] on button "21" at bounding box center [405, 223] width 23 height 23
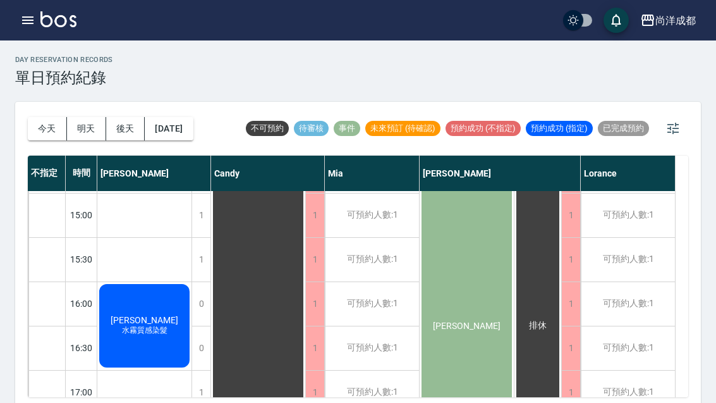
scroll to position [443, 0]
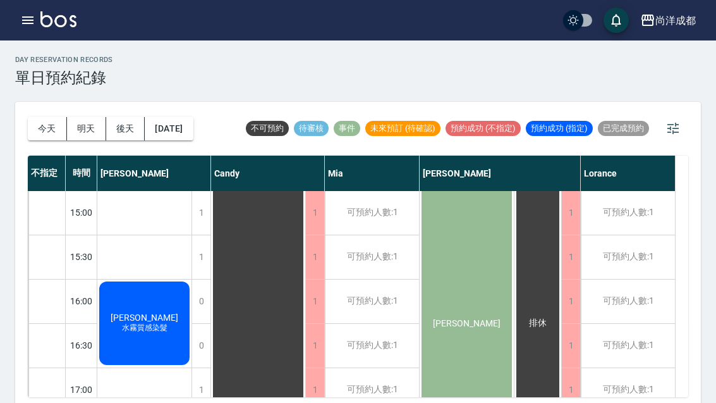
click at [167, 148] on div "今天 明天 後天 2025/08/21" at bounding box center [111, 129] width 166 height 54
click at [176, 129] on button "2025/08/21" at bounding box center [169, 128] width 48 height 23
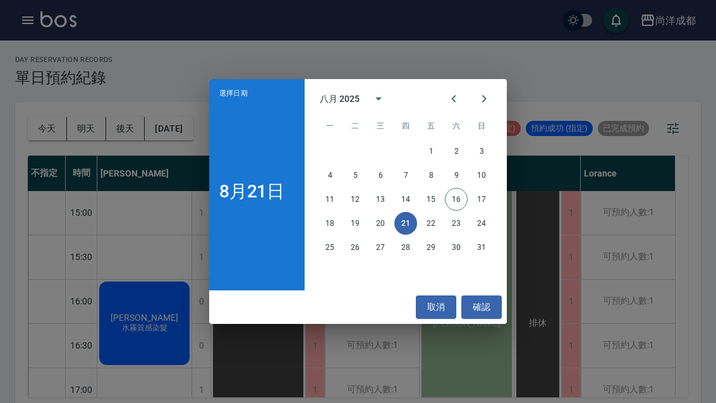
click at [351, 237] on button "26" at bounding box center [355, 247] width 23 height 23
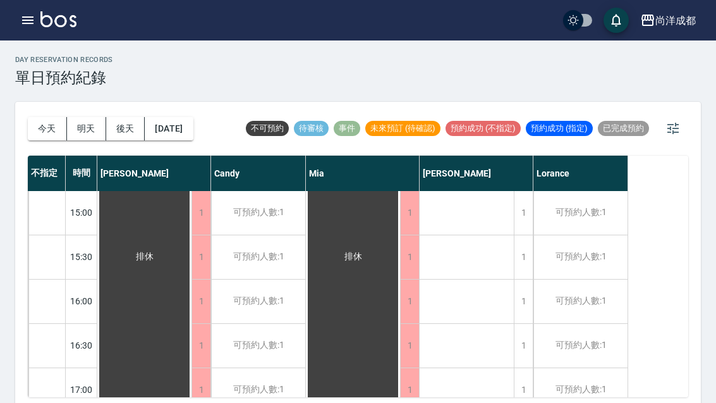
click at [135, 117] on button "後天" at bounding box center [125, 128] width 39 height 23
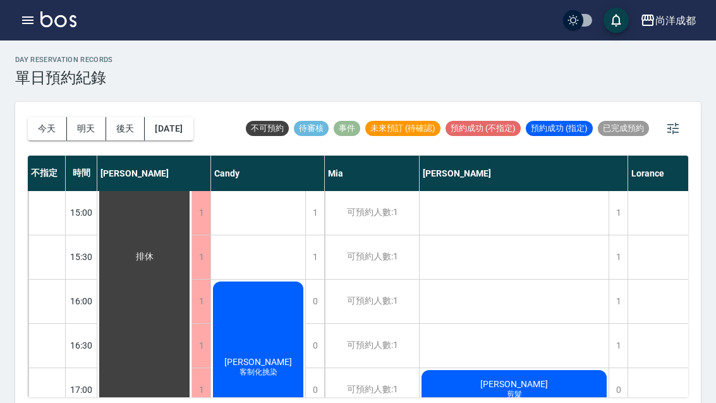
click at [171, 126] on button "2025/08/18" at bounding box center [169, 128] width 48 height 23
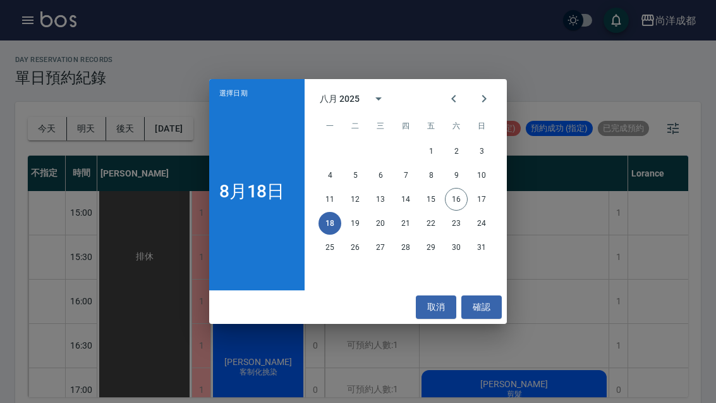
click at [614, 216] on div "選擇日期 8月18日 八月 2025 一 二 三 四 五 六 日 1 2 3 4 5 6 7 8 9 10 11 12 13 14 15 16 17 18 1…" at bounding box center [358, 201] width 716 height 403
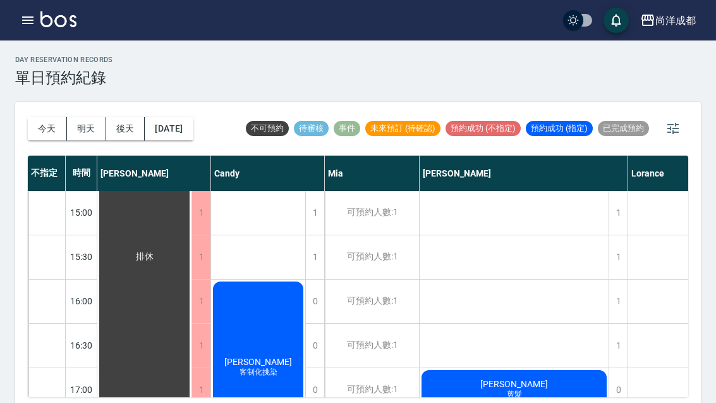
click at [170, 135] on button "2025/08/18" at bounding box center [169, 128] width 48 height 23
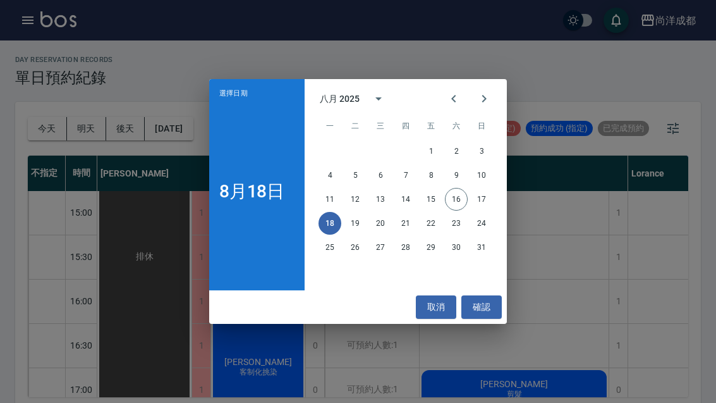
click at [357, 221] on button "19" at bounding box center [355, 223] width 23 height 23
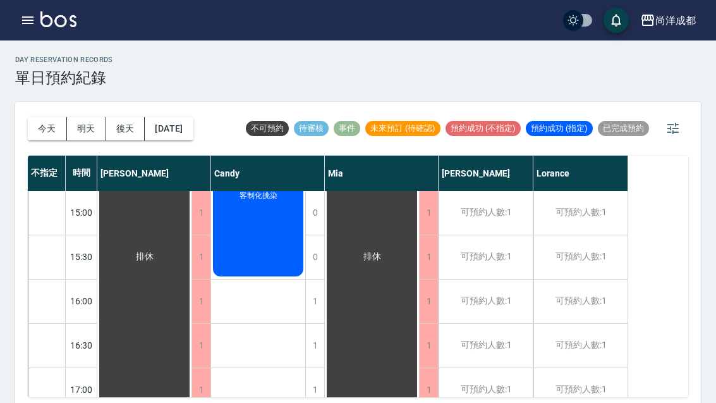
click at [171, 130] on button "2025/08/19" at bounding box center [169, 128] width 48 height 23
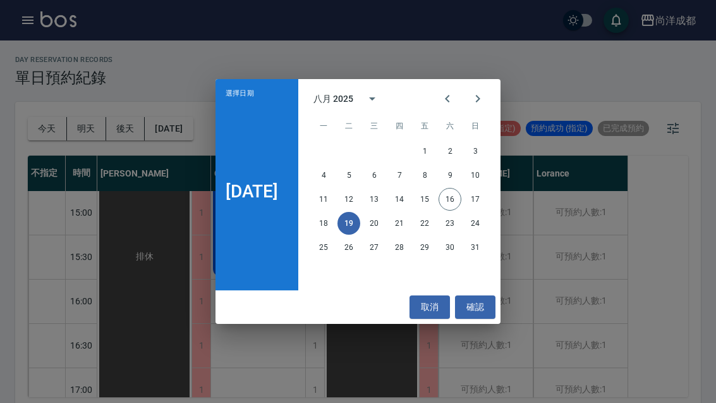
click at [330, 224] on button "18" at bounding box center [323, 223] width 23 height 23
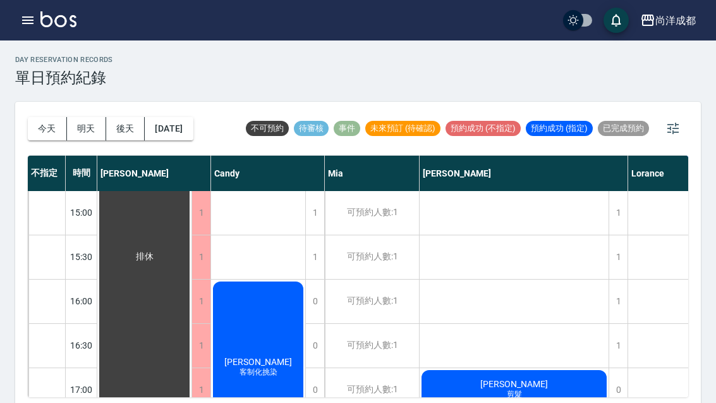
click at [177, 139] on button "2025/08/18" at bounding box center [169, 128] width 48 height 23
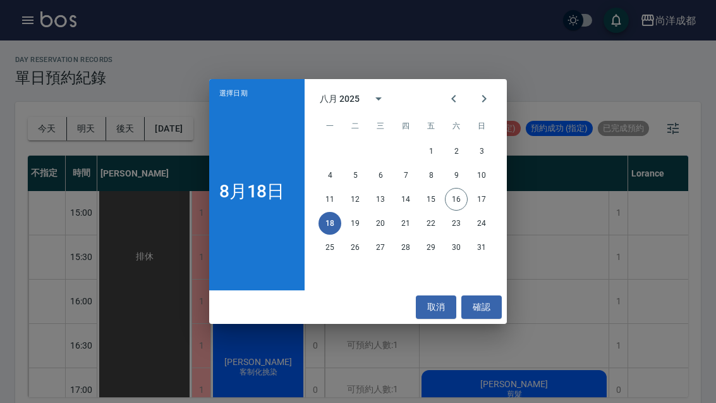
click at [625, 242] on div "選擇日期 8月18日 八月 2025 一 二 三 四 五 六 日 1 2 3 4 5 6 7 8 9 10 11 12 13 14 15 16 17 18 1…" at bounding box center [358, 201] width 716 height 403
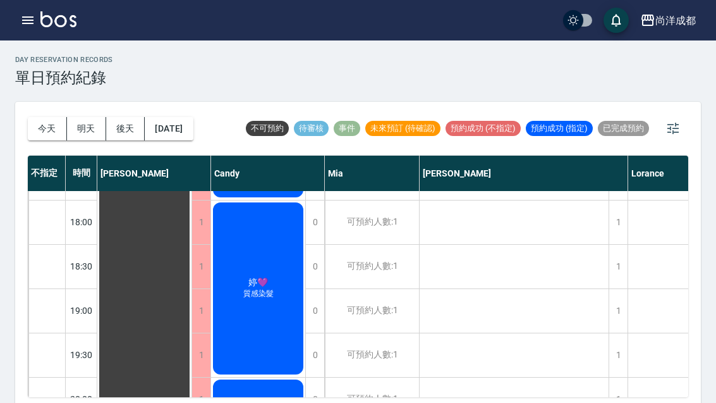
scroll to position [697, -1]
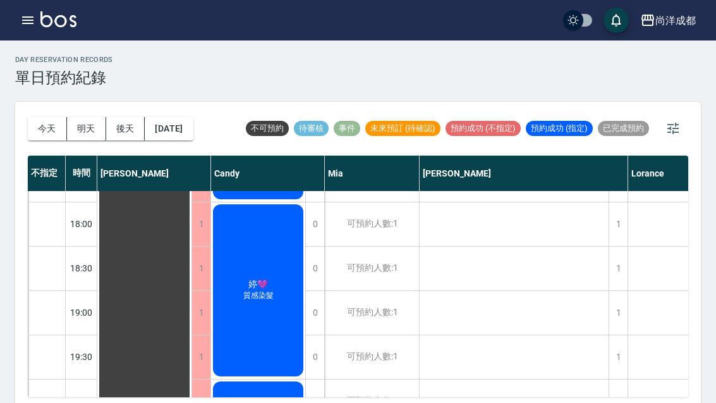
click at [44, 130] on button "今天" at bounding box center [47, 128] width 39 height 23
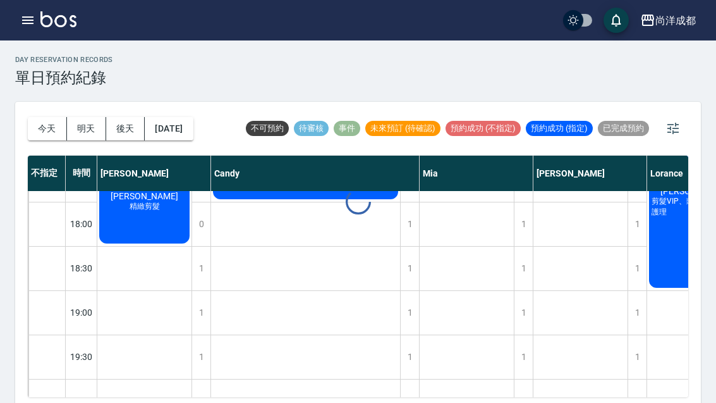
scroll to position [687, 0]
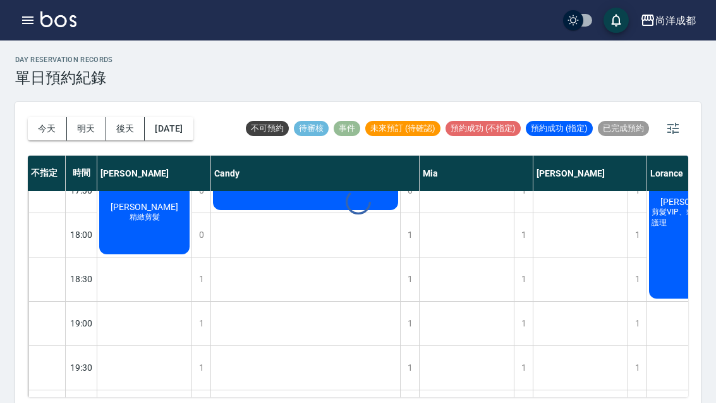
click at [43, 128] on button "今天" at bounding box center [47, 128] width 39 height 23
click at [47, 139] on button "今天" at bounding box center [47, 128] width 39 height 23
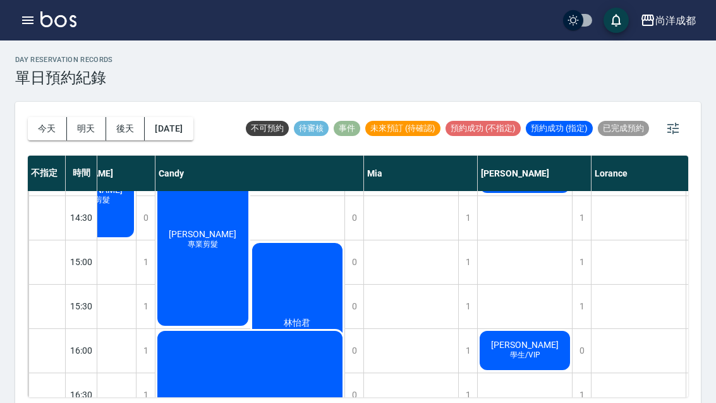
scroll to position [394, 56]
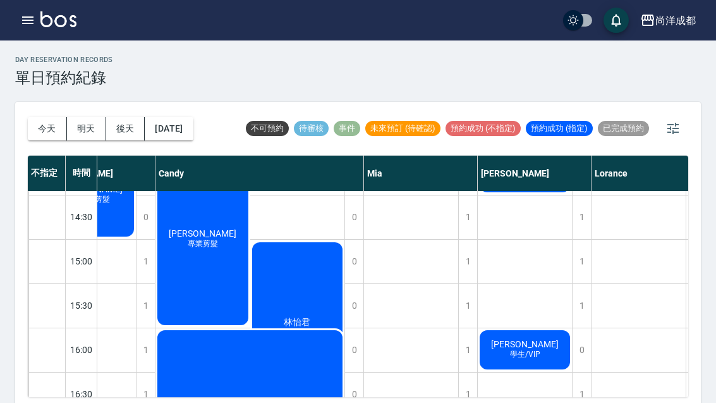
click at [321, 150] on div "林怡君 客制化挑染" at bounding box center [297, 63] width 95 height 176
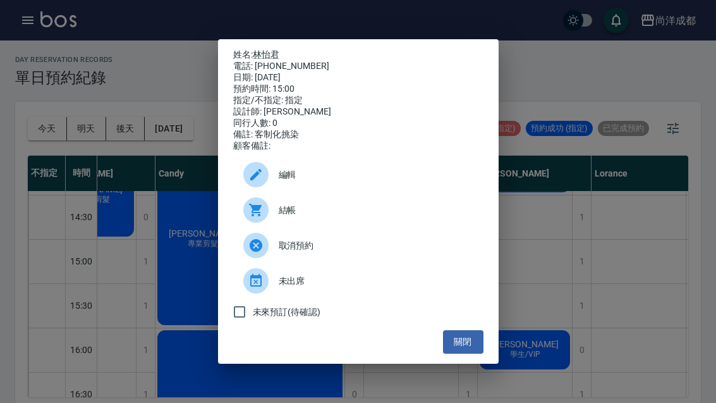
click at [620, 300] on div "姓名: 林怡君 電話: 0918630155 日期: 2025/08/16 預約時間: 15:00 指定/不指定: 指定 設計師: Candy 同行人數: 0…" at bounding box center [358, 201] width 716 height 403
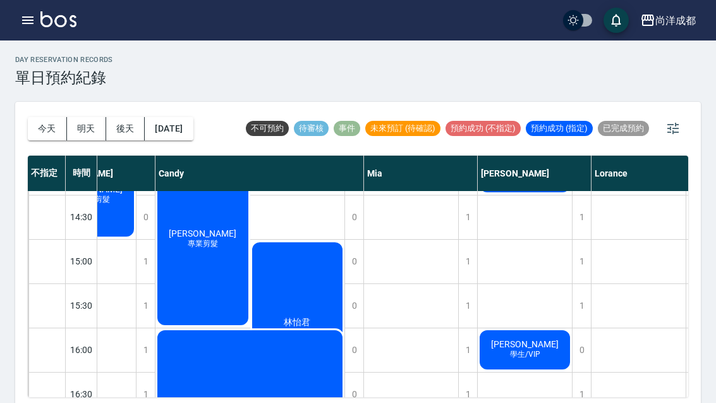
click at [62, 122] on button "今天" at bounding box center [47, 128] width 39 height 23
click at [62, 121] on button "今天" at bounding box center [47, 128] width 39 height 23
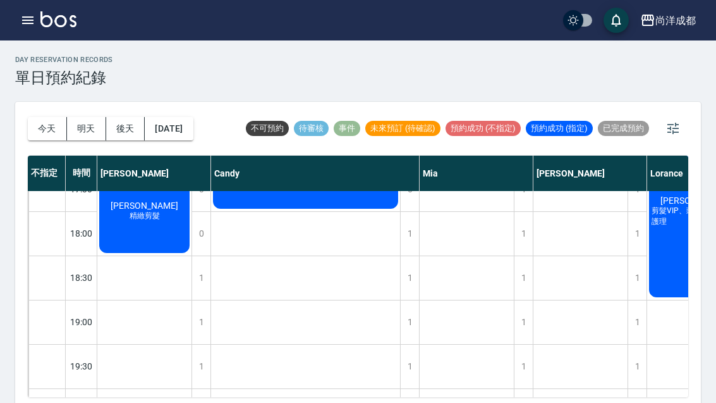
scroll to position [687, 0]
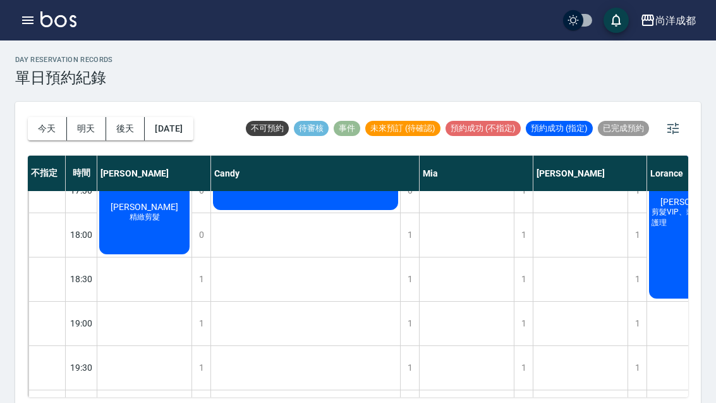
click at [36, 119] on button "今天" at bounding box center [47, 128] width 39 height 23
click at [45, 121] on button "今天" at bounding box center [47, 128] width 39 height 23
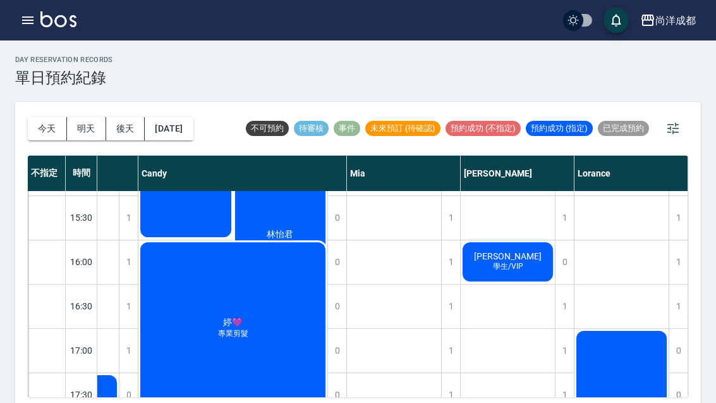
scroll to position [482, 73]
click at [676, 255] on div "1" at bounding box center [678, 262] width 19 height 44
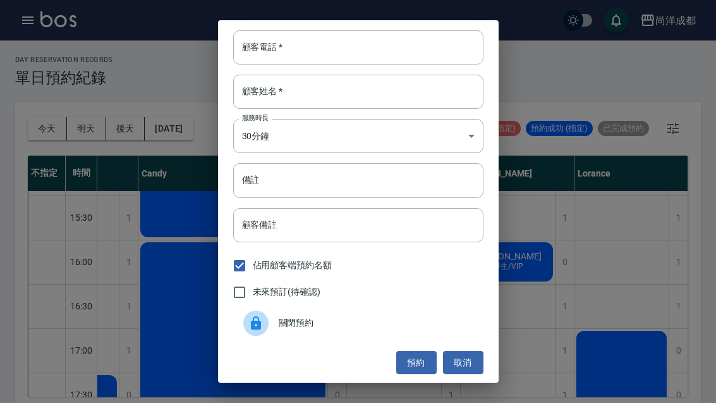
click at [387, 44] on input "顧客電話   *" at bounding box center [358, 47] width 250 height 34
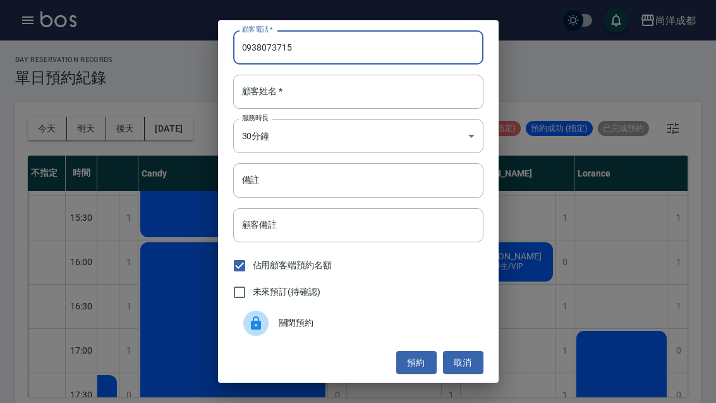
type input "0938073715"
click at [350, 91] on input "顧客姓名   *" at bounding box center [358, 92] width 250 height 34
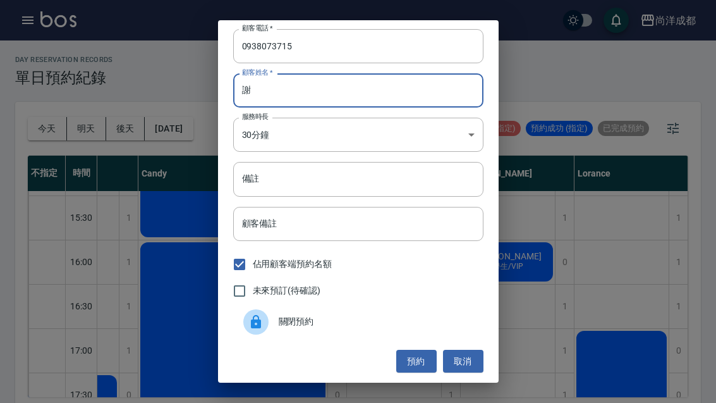
scroll to position [1, 0]
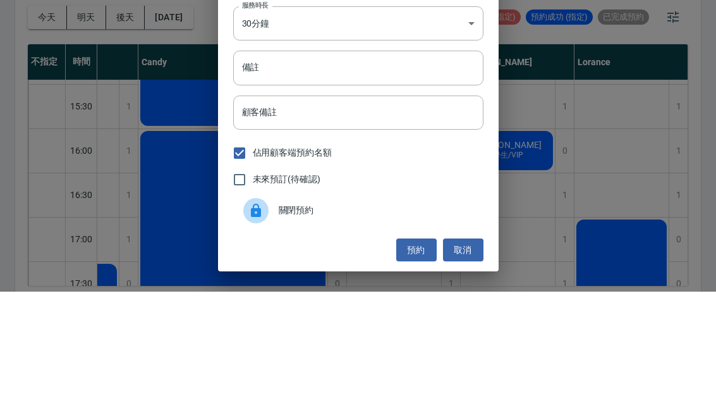
type input "謝"
click at [351, 162] on input "備註" at bounding box center [358, 179] width 250 height 34
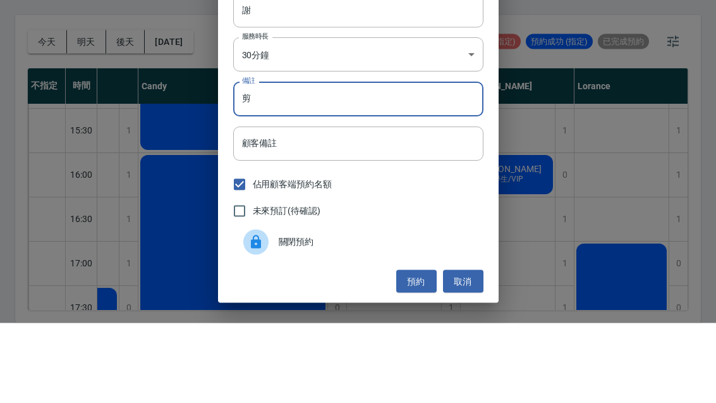
scroll to position [44, 0]
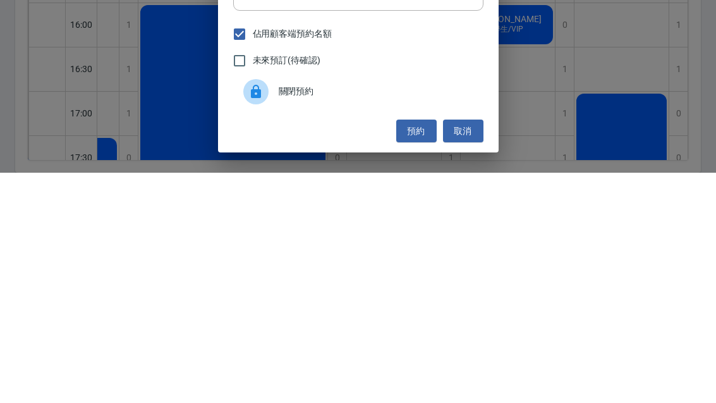
type input "剪"
click at [425, 350] on button "預約" at bounding box center [416, 361] width 40 height 23
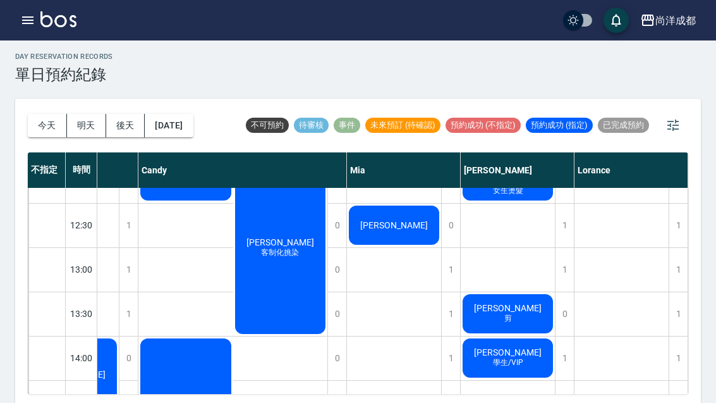
scroll to position [207, 73]
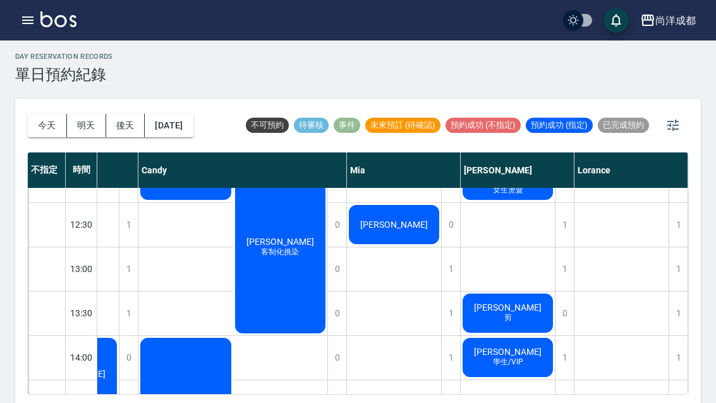
click at [108, 369] on span "鄧慧茹" at bounding box center [71, 374] width 73 height 10
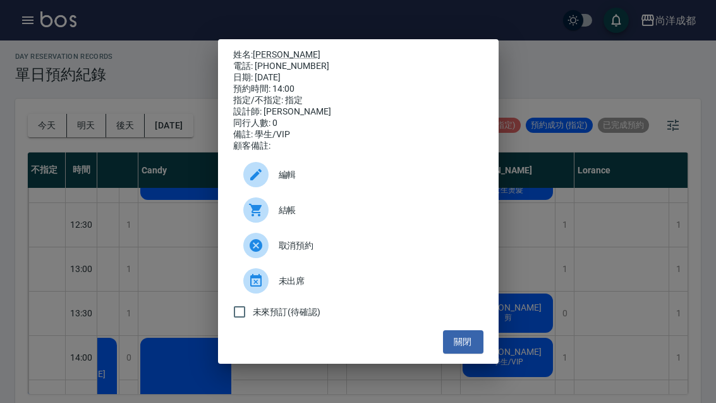
click at [469, 353] on button "關閉" at bounding box center [463, 341] width 40 height 23
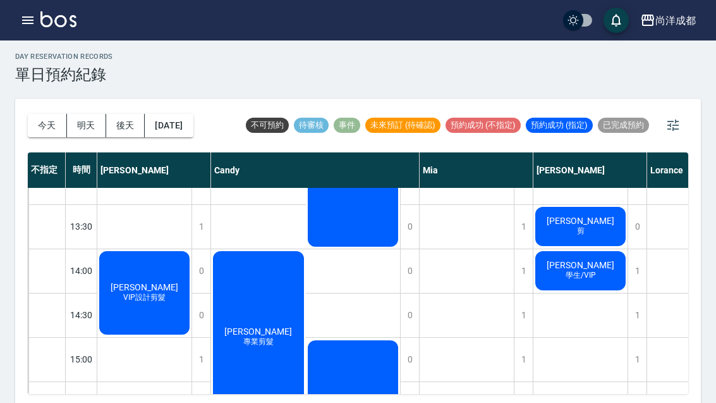
scroll to position [293, 0]
click at [148, 277] on div "郭永晉 VIP設計剪髮" at bounding box center [144, 292] width 94 height 87
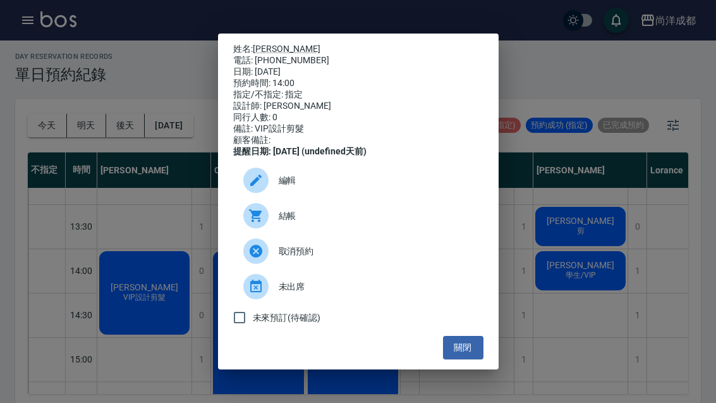
click at [190, 200] on div "姓名: 郭永晉 電話: 0983683872 日期: 2025/08/16 預約時間: 14:00 指定/不指定: 指定 設計師: Lance 同行人數: 0…" at bounding box center [358, 201] width 716 height 403
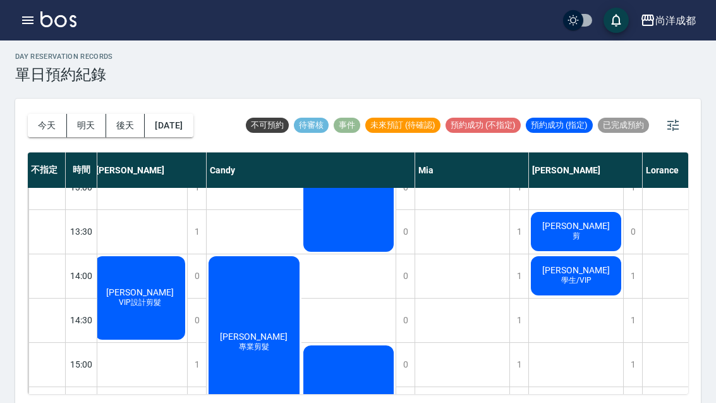
scroll to position [289, 4]
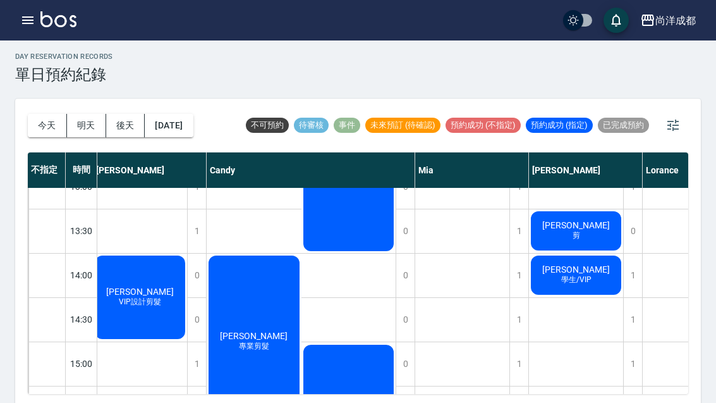
click at [187, 321] on div "林正煌 專業剪髮" at bounding box center [140, 297] width 94 height 87
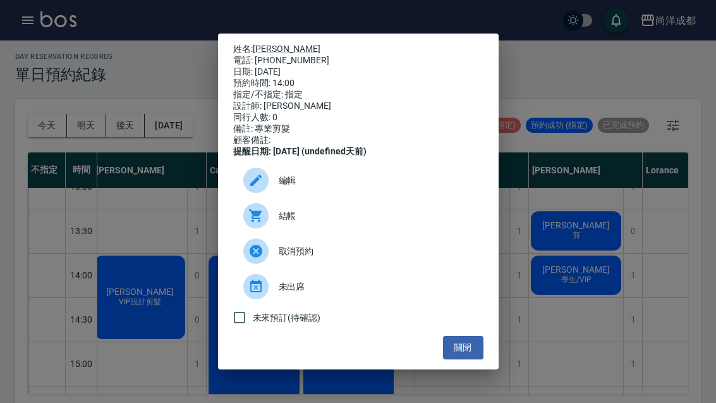
click at [463, 359] on button "關閉" at bounding box center [463, 347] width 40 height 23
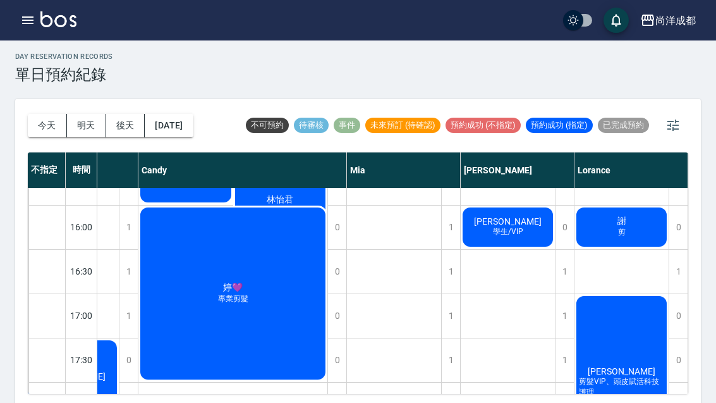
scroll to position [522, 73]
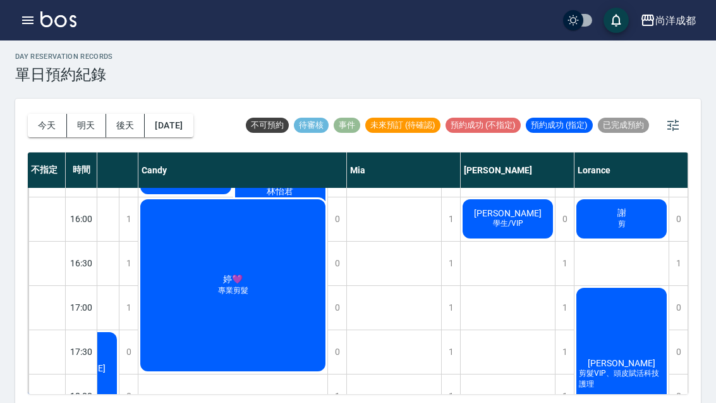
click at [119, 107] on div "謝 剪" at bounding box center [72, 63] width 94 height 87
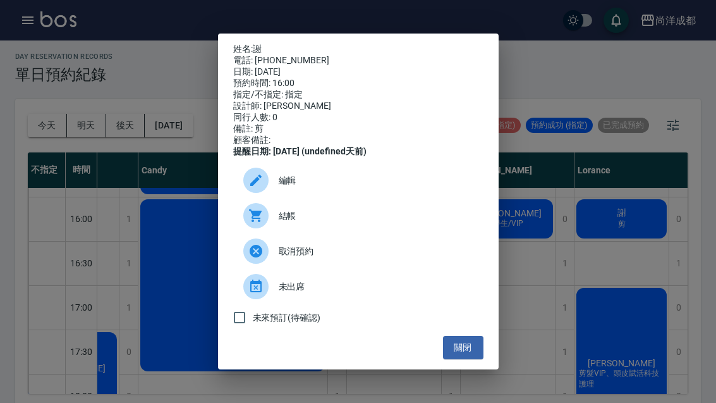
click at [475, 359] on button "關閉" at bounding box center [463, 347] width 40 height 23
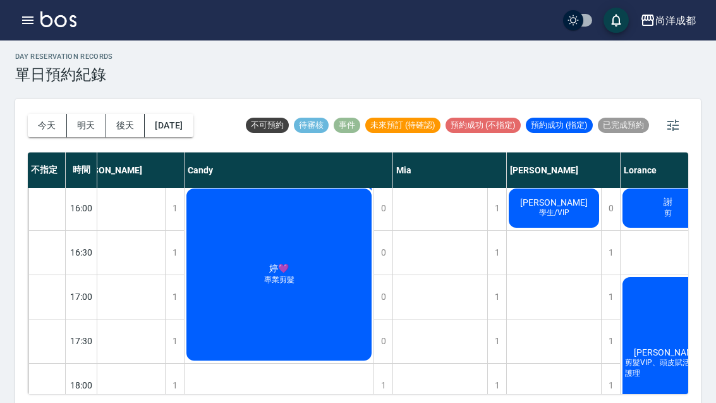
scroll to position [519, 27]
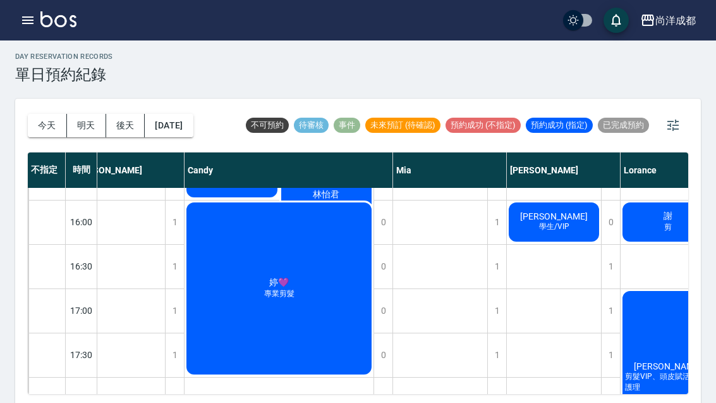
click at [506, 265] on div "1" at bounding box center [496, 267] width 19 height 44
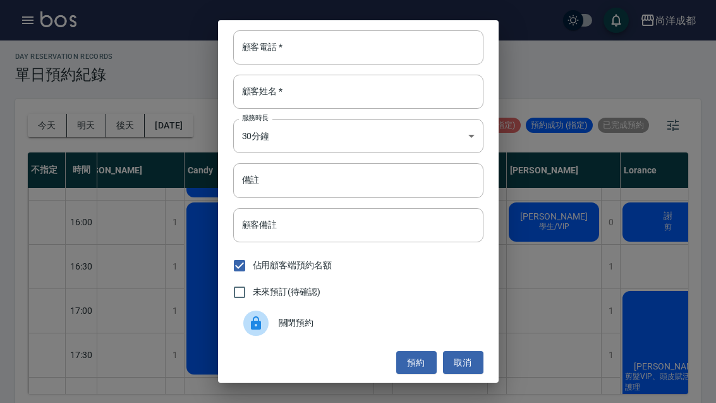
click at [447, 64] on input "顧客電話   *" at bounding box center [358, 47] width 250 height 34
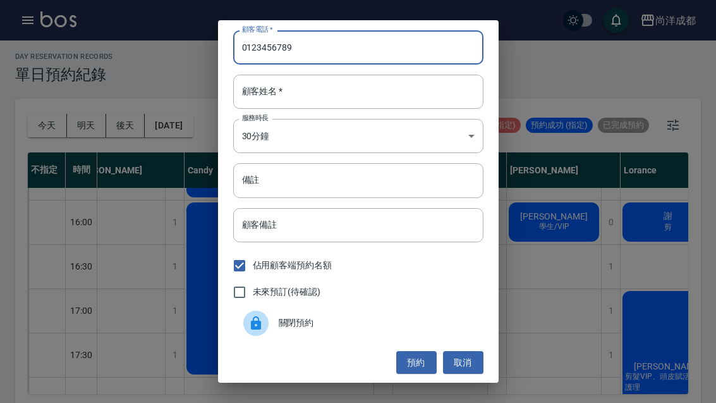
type input "0123456789"
click at [401, 109] on input "顧客姓名   *" at bounding box center [358, 92] width 250 height 34
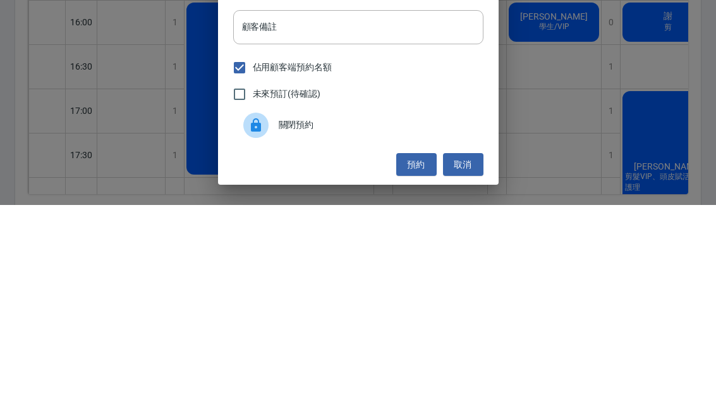
type input "Ms"
click at [421, 351] on button "預約" at bounding box center [416, 362] width 40 height 23
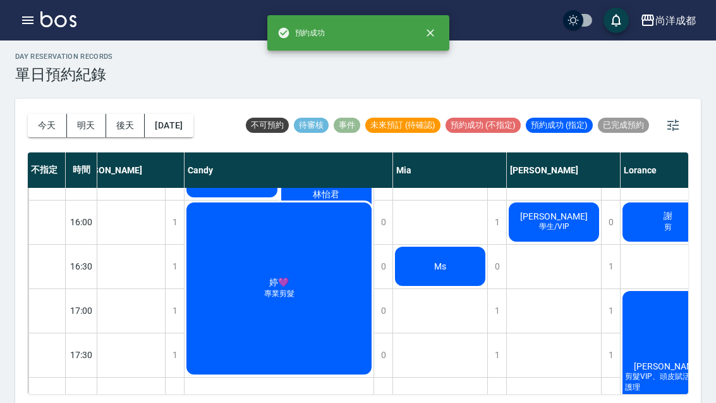
click at [165, 111] on div "Ms" at bounding box center [118, 66] width 94 height 87
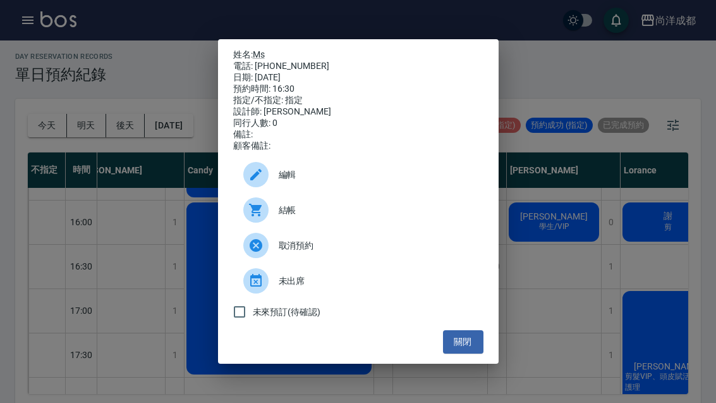
click at [458, 353] on button "關閉" at bounding box center [463, 341] width 40 height 23
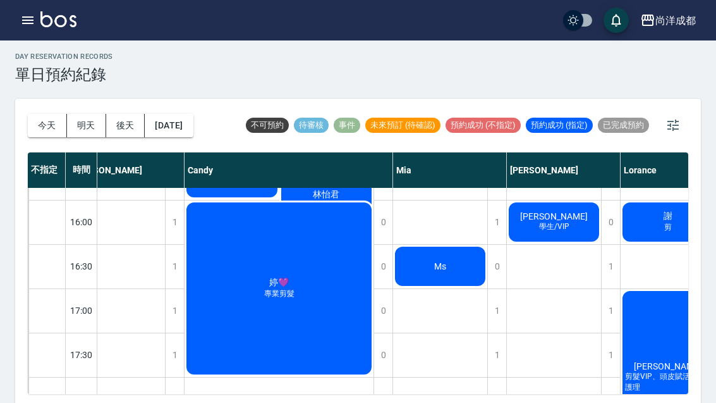
click at [165, 111] on div "Ms" at bounding box center [118, 66] width 94 height 87
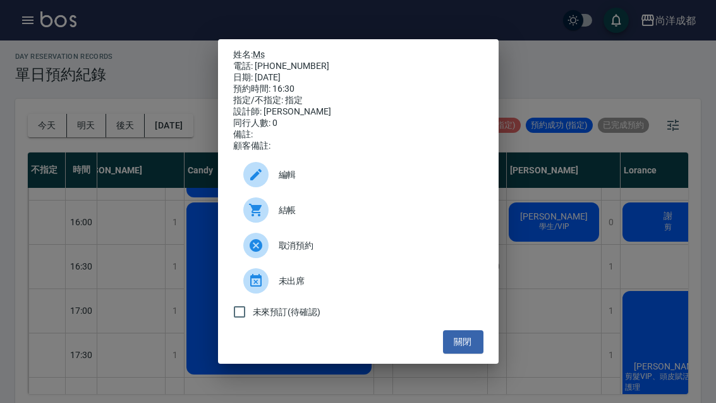
click at [400, 181] on span "編輯" at bounding box center [376, 174] width 195 height 13
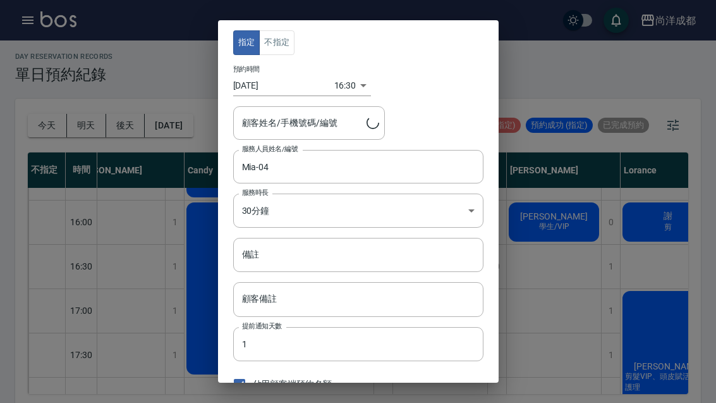
type input "Ms/0123456789"
click at [376, 254] on input "備註" at bounding box center [358, 255] width 250 height 34
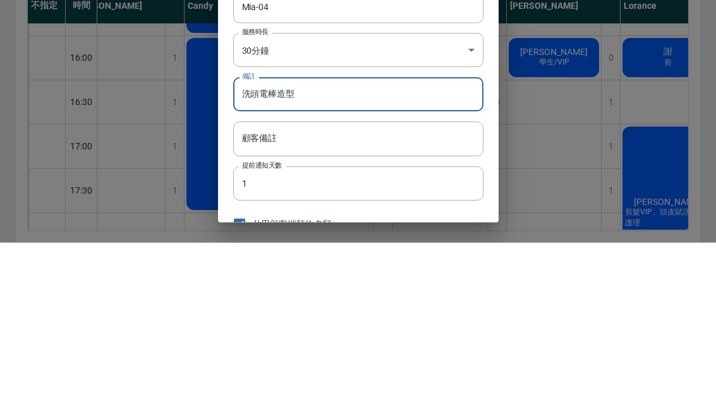
scroll to position [44, 0]
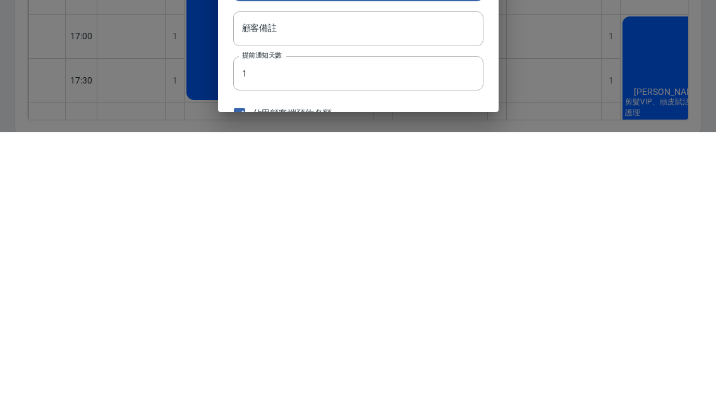
type input "洗頭電棒造型"
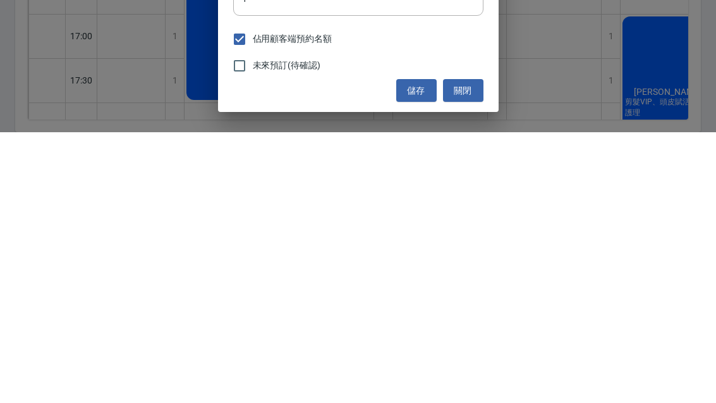
click at [419, 350] on button "儲存" at bounding box center [416, 361] width 40 height 23
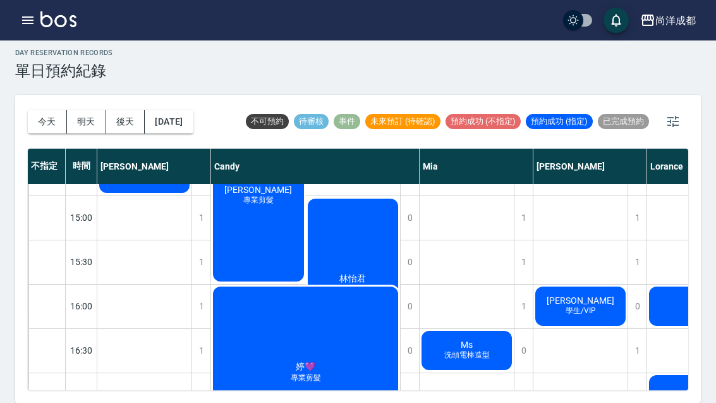
scroll to position [431, 0]
click at [381, 107] on div "林怡君 客制化挑染" at bounding box center [353, 19] width 95 height 176
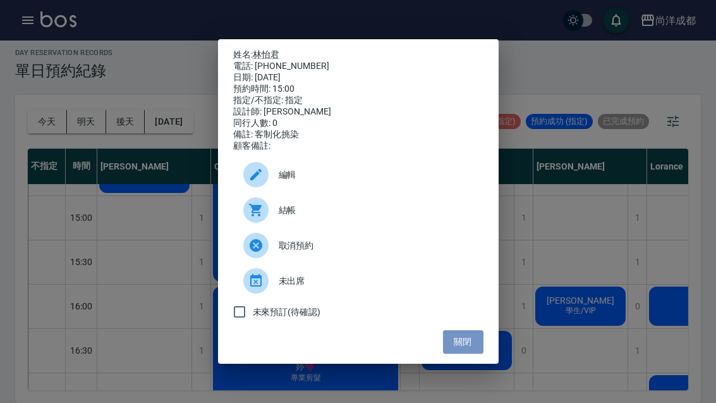
click at [475, 352] on button "關閉" at bounding box center [463, 341] width 40 height 23
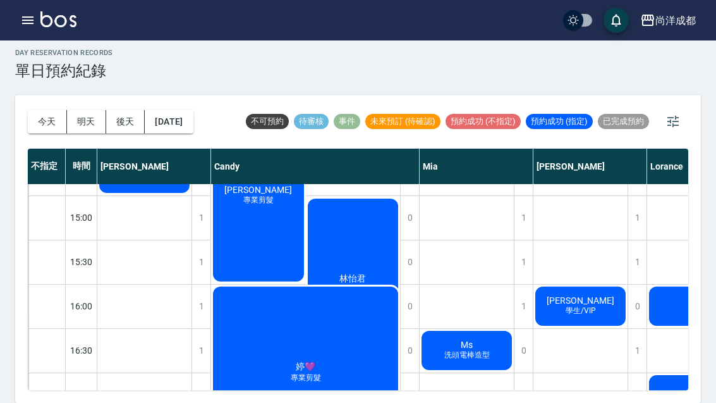
click at [377, 107] on div "林怡君 客制化挑染" at bounding box center [353, 19] width 95 height 176
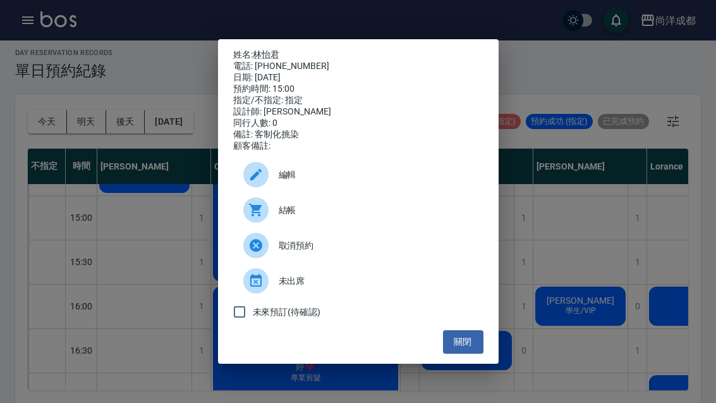
click at [475, 353] on button "關閉" at bounding box center [463, 341] width 40 height 23
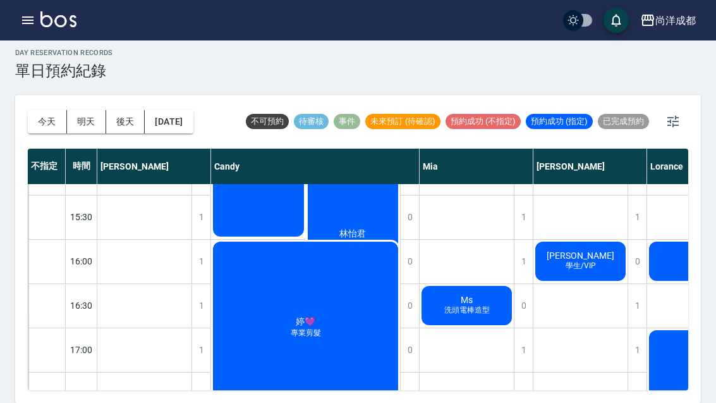
scroll to position [477, 0]
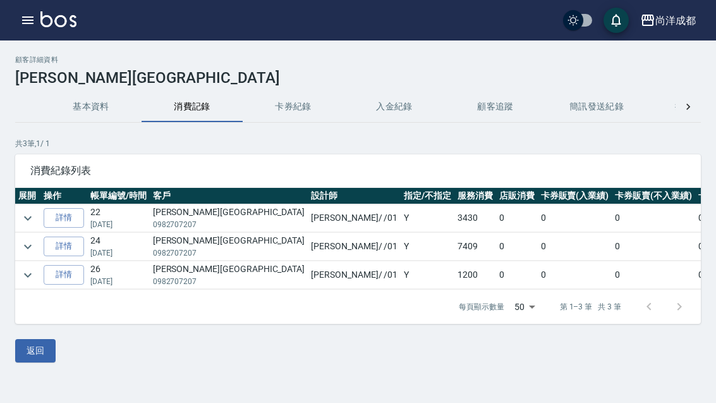
click at [60, 241] on link "詳情" at bounding box center [64, 246] width 40 height 20
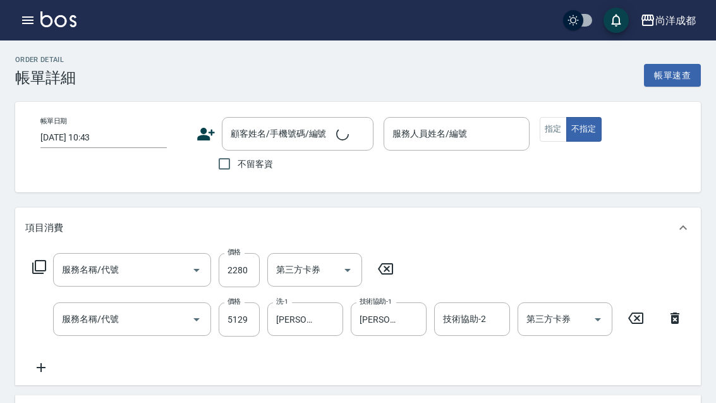
type input "自備護髮(1000以上)(601)"
type input "燙髮(301)"
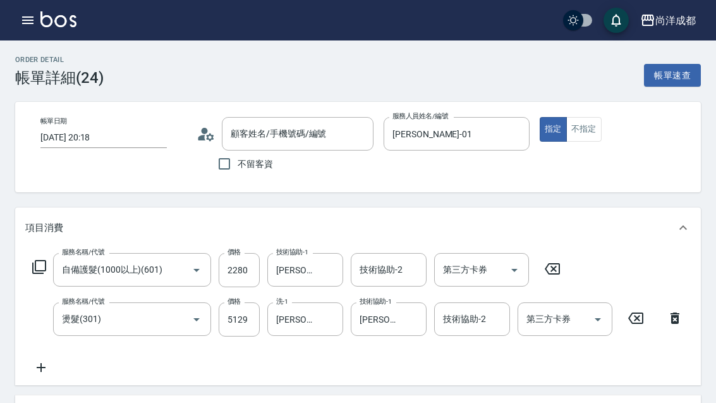
type input "[DATE] 20:18"
type input "[PERSON_NAME]-01"
type input "信用卡"
type input "[PERSON_NAME][GEOGRAPHIC_DATA]/0982707207/"
